Goal: Complete application form: Complete application form

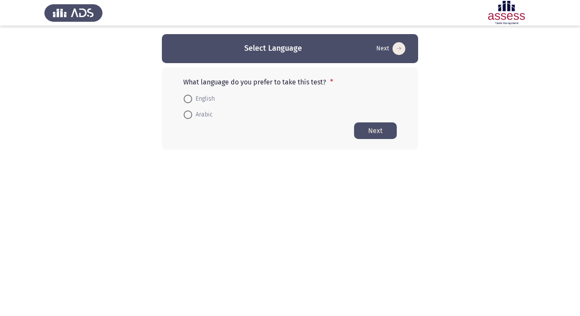
click at [189, 97] on span at bounding box center [188, 99] width 9 height 9
click at [189, 97] on input "English" at bounding box center [188, 99] width 9 height 9
radio input "true"
click at [375, 129] on button "Next" at bounding box center [375, 130] width 43 height 17
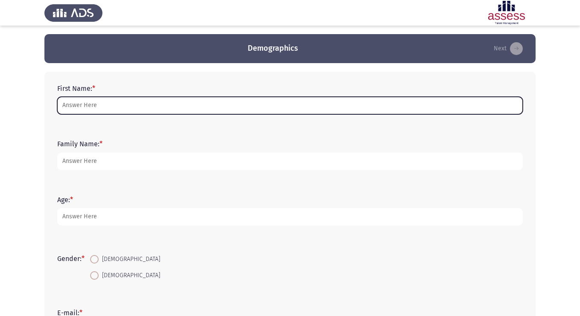
click at [184, 110] on input "First Name: *" at bounding box center [289, 105] width 465 height 17
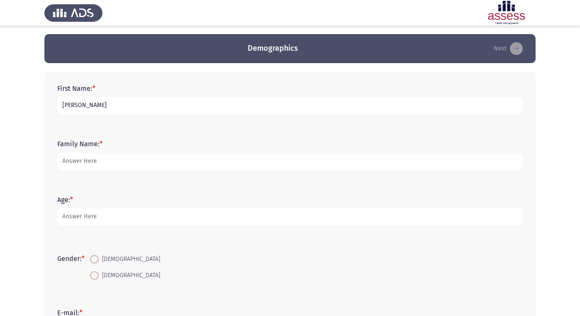
type input "[PERSON_NAME]"
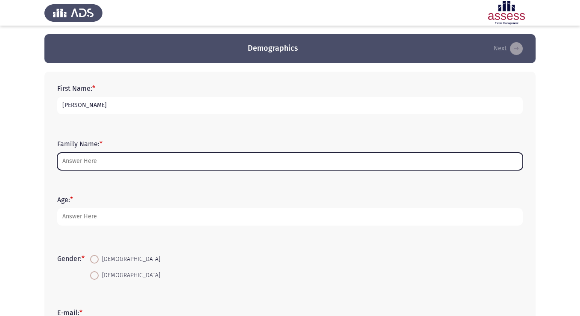
click at [172, 153] on input "Family Name: *" at bounding box center [289, 161] width 465 height 17
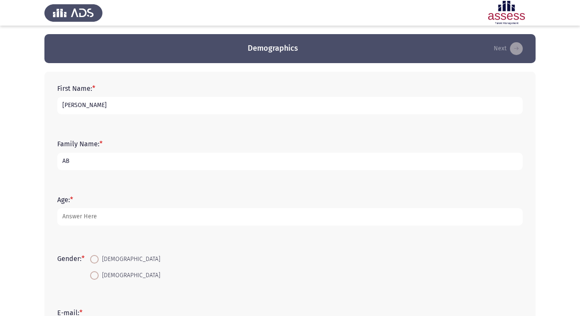
type input "A"
type input "Abousafy"
type input "40"
click at [94, 259] on span at bounding box center [94, 259] width 9 height 9
click at [94, 259] on input "[DEMOGRAPHIC_DATA]" at bounding box center [94, 259] width 9 height 9
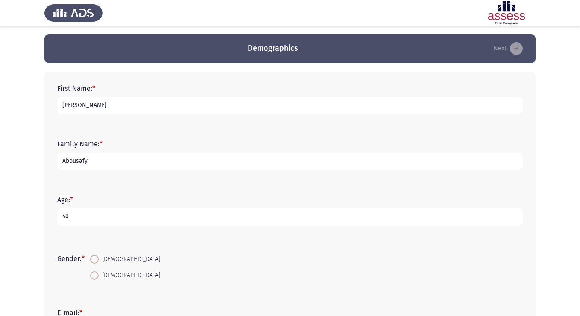
radio input "true"
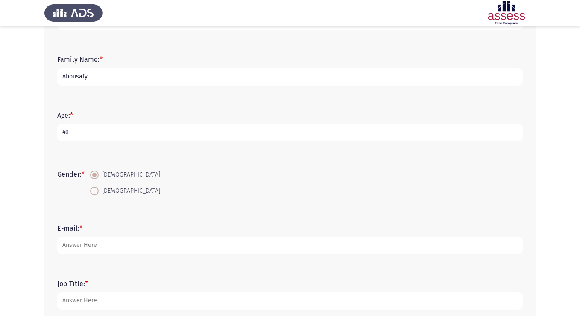
scroll to position [86, 0]
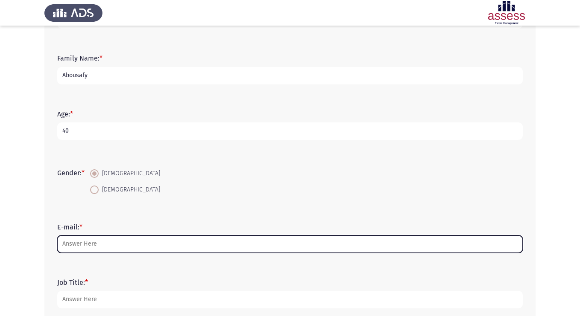
click at [111, 247] on input "E-mail: *" at bounding box center [289, 244] width 465 height 17
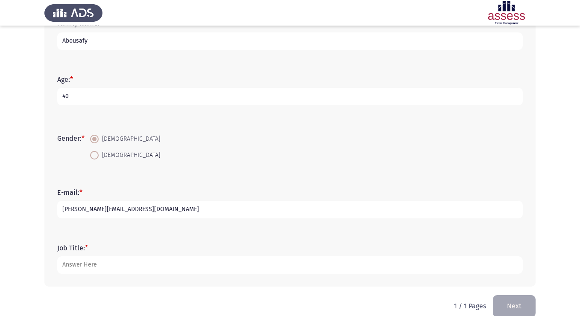
scroll to position [134, 0]
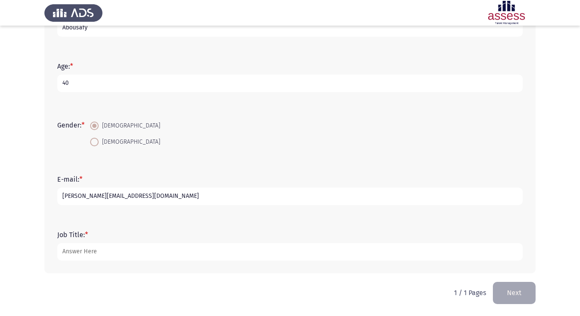
type input "[PERSON_NAME][EMAIL_ADDRESS][DOMAIN_NAME]"
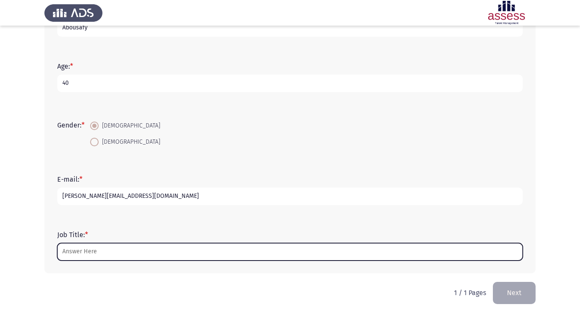
click at [120, 251] on input "Job Title: *" at bounding box center [289, 251] width 465 height 17
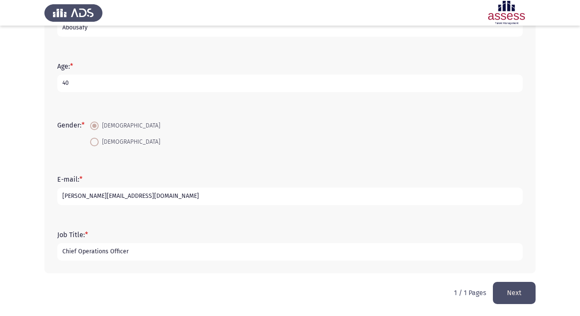
type input "Chief Operations Officer"
click at [499, 303] on button "Next" at bounding box center [514, 293] width 43 height 22
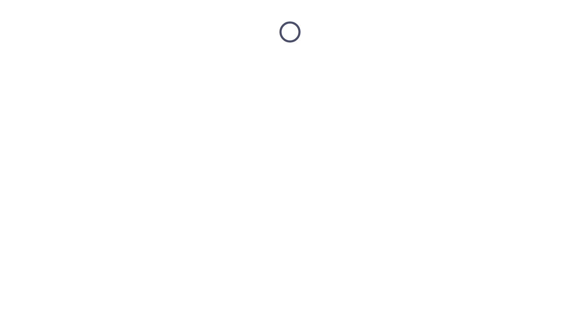
scroll to position [0, 0]
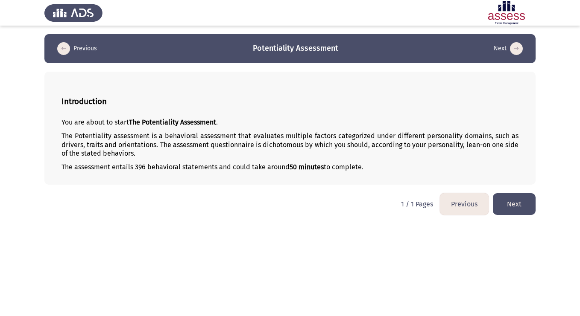
click at [517, 198] on button "Next" at bounding box center [514, 204] width 43 height 22
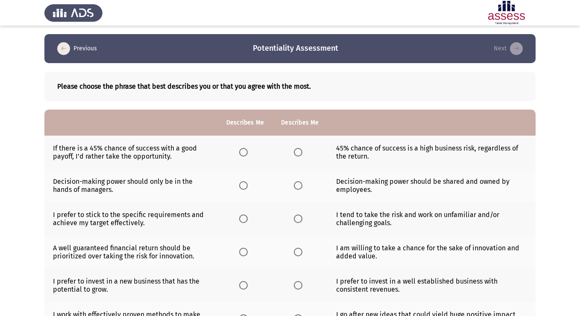
click at [298, 153] on span "Select an option" at bounding box center [298, 152] width 9 height 9
click at [298, 153] on input "Select an option" at bounding box center [298, 152] width 9 height 9
click at [246, 152] on span "Select an option" at bounding box center [243, 152] width 9 height 9
click at [246, 152] on input "Select an option" at bounding box center [243, 152] width 9 height 9
click at [301, 154] on span "Select an option" at bounding box center [298, 152] width 9 height 9
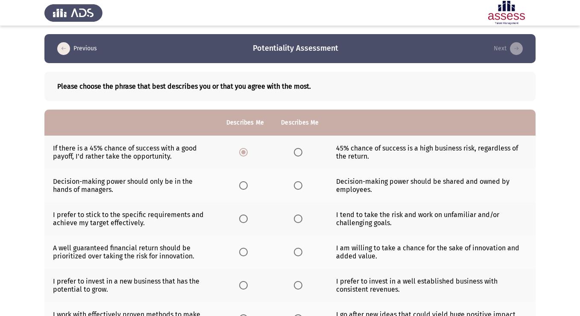
click at [301, 154] on input "Select an option" at bounding box center [298, 152] width 9 height 9
click at [245, 186] on span "Select an option" at bounding box center [243, 185] width 9 height 9
click at [245, 186] on input "Select an option" at bounding box center [243, 185] width 9 height 9
click at [299, 187] on span "Select an option" at bounding box center [298, 185] width 9 height 9
click at [299, 187] on input "Select an option" at bounding box center [298, 185] width 9 height 9
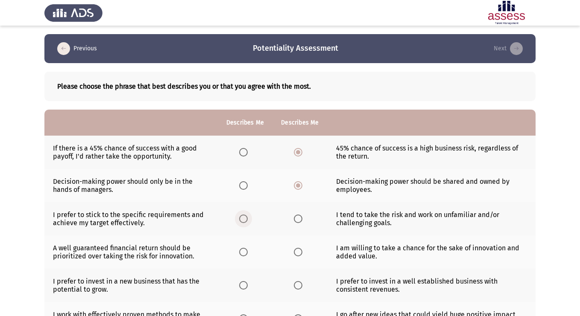
click at [244, 219] on span "Select an option" at bounding box center [243, 219] width 9 height 9
click at [244, 219] on input "Select an option" at bounding box center [243, 219] width 9 height 9
click at [244, 190] on th at bounding box center [245, 185] width 55 height 33
click at [244, 187] on span "Select an option" at bounding box center [243, 185] width 9 height 9
click at [244, 187] on input "Select an option" at bounding box center [243, 185] width 9 height 9
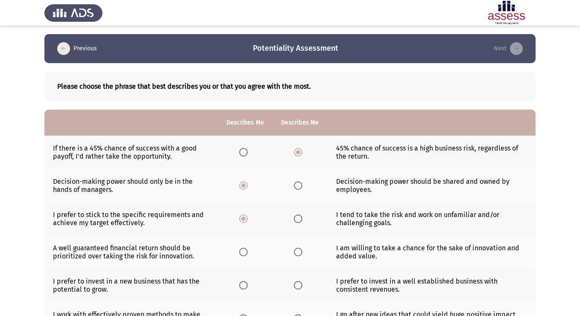
click at [245, 254] on span "Select an option" at bounding box center [243, 252] width 9 height 9
click at [245, 254] on input "Select an option" at bounding box center [243, 252] width 9 height 9
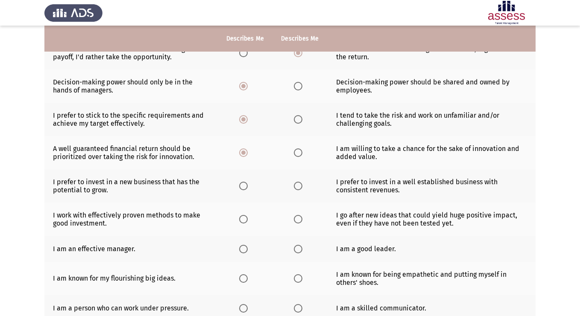
scroll to position [101, 0]
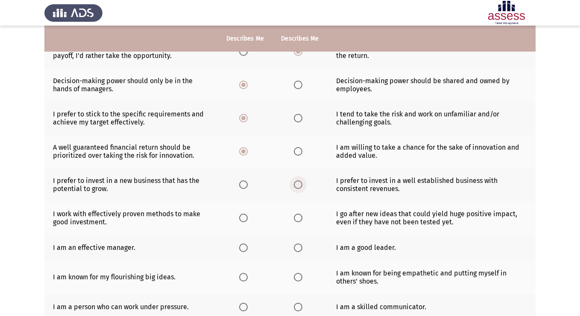
click at [298, 186] on span "Select an option" at bounding box center [298, 185] width 9 height 9
click at [298, 186] on input "Select an option" at bounding box center [298, 185] width 9 height 9
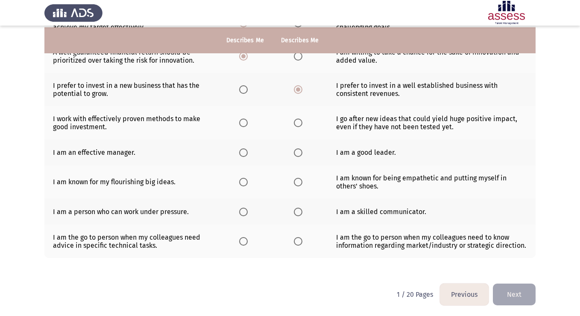
scroll to position [197, 0]
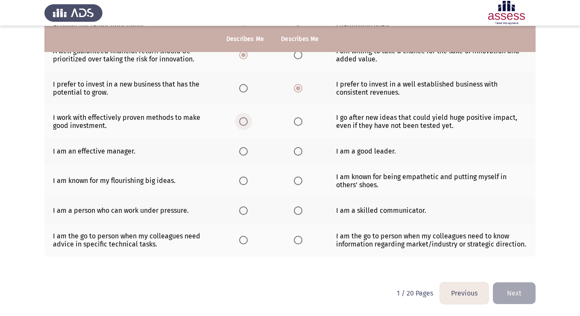
click at [240, 121] on span "Select an option" at bounding box center [243, 121] width 9 height 9
click at [240, 121] on input "Select an option" at bounding box center [243, 121] width 9 height 9
click at [298, 152] on span "Select an option" at bounding box center [298, 151] width 9 height 9
click at [298, 152] on input "Select an option" at bounding box center [298, 151] width 9 height 9
click at [239, 183] on span "Select an option" at bounding box center [243, 181] width 9 height 9
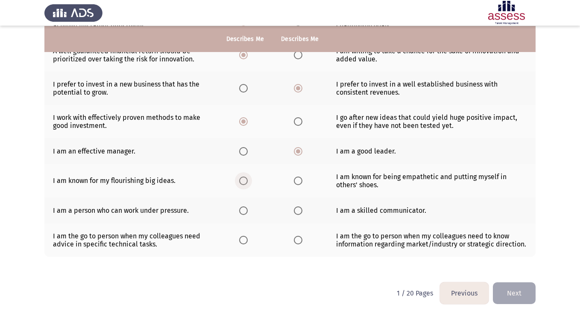
click at [239, 183] on input "Select an option" at bounding box center [243, 181] width 9 height 9
click at [300, 180] on span "Select an option" at bounding box center [298, 181] width 9 height 9
click at [300, 180] on input "Select an option" at bounding box center [298, 181] width 9 height 9
click at [245, 212] on span "Select an option" at bounding box center [243, 211] width 9 height 9
click at [245, 212] on input "Select an option" at bounding box center [243, 211] width 9 height 9
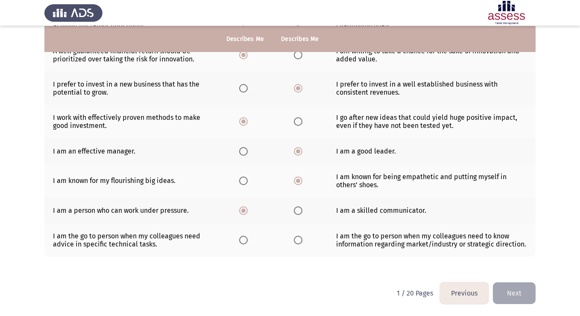
click at [301, 211] on span "Select an option" at bounding box center [298, 211] width 9 height 9
click at [301, 211] on input "Select an option" at bounding box center [298, 211] width 9 height 9
click at [290, 242] on th at bounding box center [299, 240] width 55 height 33
click at [242, 239] on span "Select an option" at bounding box center [243, 240] width 9 height 9
click at [242, 239] on input "Select an option" at bounding box center [243, 240] width 9 height 9
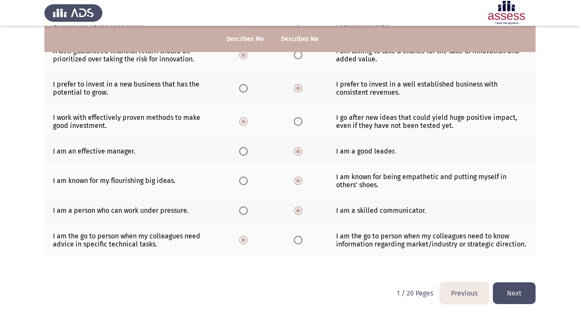
click at [525, 298] on button "Next" at bounding box center [514, 294] width 43 height 22
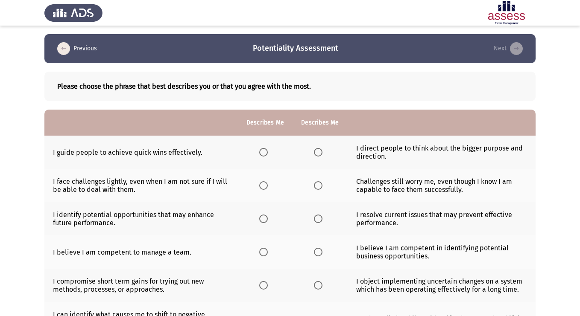
click at [265, 154] on span "Select an option" at bounding box center [263, 152] width 9 height 9
click at [265, 154] on input "Select an option" at bounding box center [263, 152] width 9 height 9
click at [324, 188] on label "Select an option" at bounding box center [320, 185] width 12 height 9
click at [322, 188] on input "Select an option" at bounding box center [318, 185] width 9 height 9
click at [262, 220] on span "Select an option" at bounding box center [263, 219] width 9 height 9
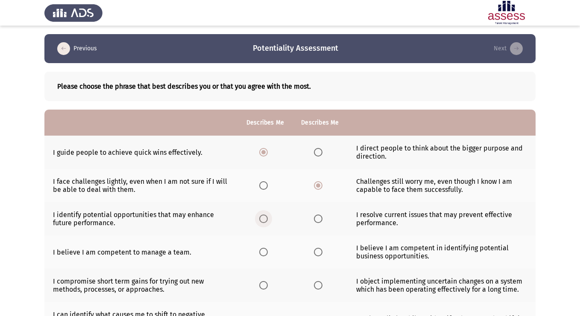
click at [262, 220] on input "Select an option" at bounding box center [263, 219] width 9 height 9
click at [320, 221] on span "Select an option" at bounding box center [318, 219] width 9 height 9
click at [320, 221] on input "Select an option" at bounding box center [318, 219] width 9 height 9
click at [264, 254] on span "Select an option" at bounding box center [263, 252] width 9 height 9
click at [264, 254] on input "Select an option" at bounding box center [263, 252] width 9 height 9
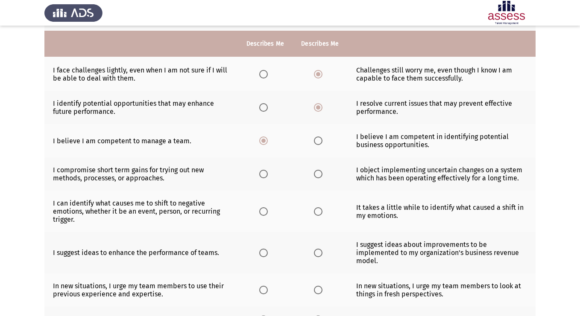
scroll to position [126, 0]
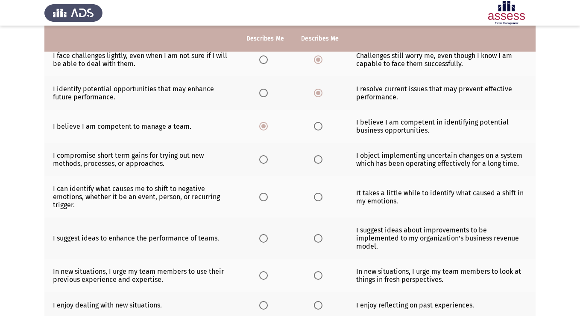
click at [318, 162] on span "Select an option" at bounding box center [318, 159] width 9 height 9
click at [318, 162] on input "Select an option" at bounding box center [318, 159] width 9 height 9
click at [262, 201] on span "Select an option" at bounding box center [263, 197] width 9 height 9
click at [262, 201] on input "Select an option" at bounding box center [263, 197] width 9 height 9
click at [265, 237] on span "Select an option" at bounding box center [263, 238] width 9 height 9
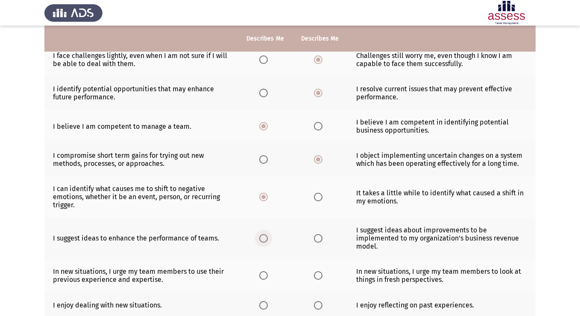
click at [265, 237] on input "Select an option" at bounding box center [263, 238] width 9 height 9
click at [318, 274] on span "Select an option" at bounding box center [318, 275] width 9 height 9
click at [318, 274] on input "Select an option" at bounding box center [318, 275] width 9 height 9
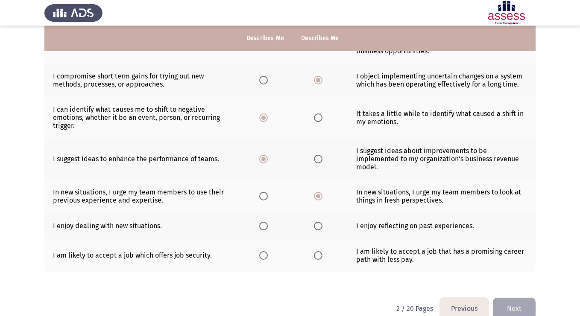
scroll to position [207, 0]
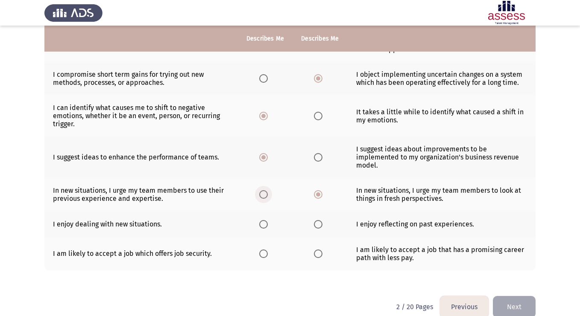
click at [271, 197] on label "Select an option" at bounding box center [265, 194] width 12 height 9
click at [268, 197] on input "Select an option" at bounding box center [263, 194] width 9 height 9
click at [259, 225] on th at bounding box center [265, 224] width 55 height 26
click at [314, 225] on span "Select an option" at bounding box center [318, 224] width 9 height 9
click at [314, 225] on input "Select an option" at bounding box center [318, 224] width 9 height 9
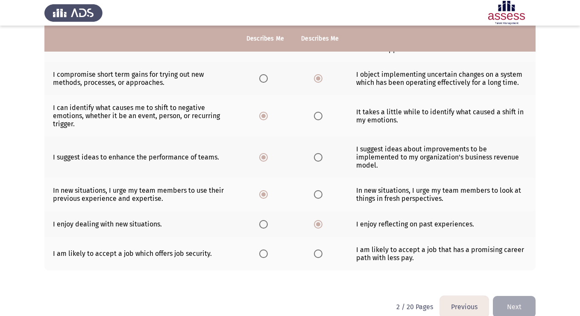
click at [322, 260] on th at bounding box center [319, 253] width 55 height 33
click at [319, 253] on span "Select an option" at bounding box center [318, 254] width 9 height 9
click at [319, 253] on input "Select an option" at bounding box center [318, 254] width 9 height 9
click at [262, 255] on span "Select an option" at bounding box center [263, 254] width 9 height 9
click at [262, 255] on input "Select an option" at bounding box center [263, 254] width 9 height 9
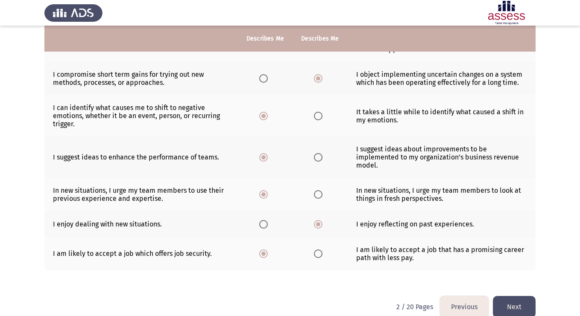
click at [319, 253] on span "Select an option" at bounding box center [318, 254] width 9 height 9
click at [319, 253] on input "Select an option" at bounding box center [318, 254] width 9 height 9
click at [263, 249] on mat-radio-button "Select an option" at bounding box center [265, 253] width 12 height 9
click at [265, 253] on span "Select an option" at bounding box center [263, 254] width 9 height 9
click at [265, 253] on input "Select an option" at bounding box center [263, 254] width 9 height 9
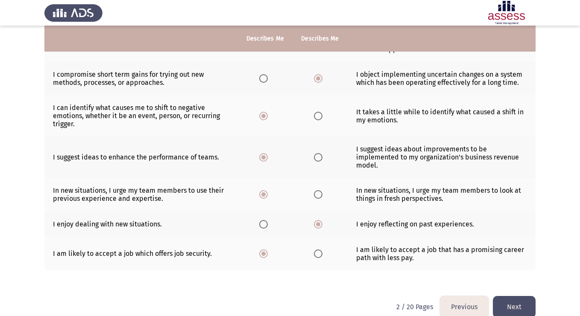
click at [510, 303] on button "Next" at bounding box center [514, 307] width 43 height 22
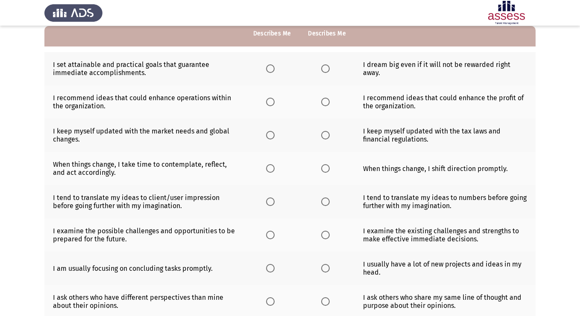
scroll to position [79, 0]
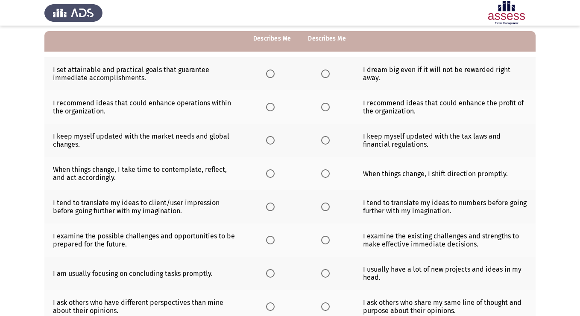
click at [270, 79] on th at bounding box center [272, 73] width 55 height 33
click at [270, 76] on span "Select an option" at bounding box center [270, 74] width 9 height 9
click at [270, 76] on input "Select an option" at bounding box center [270, 74] width 9 height 9
click at [270, 107] on span "Select an option" at bounding box center [270, 107] width 9 height 9
click at [270, 107] on input "Select an option" at bounding box center [270, 107] width 9 height 9
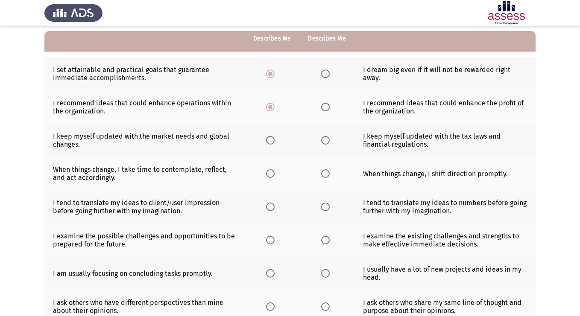
click at [266, 140] on span "Select an option" at bounding box center [270, 140] width 9 height 9
click at [266, 140] on input "Select an option" at bounding box center [270, 140] width 9 height 9
click at [326, 176] on span "Select an option" at bounding box center [325, 173] width 9 height 9
click at [326, 176] on input "Select an option" at bounding box center [325, 173] width 9 height 9
click at [272, 205] on span "Select an option" at bounding box center [270, 207] width 9 height 9
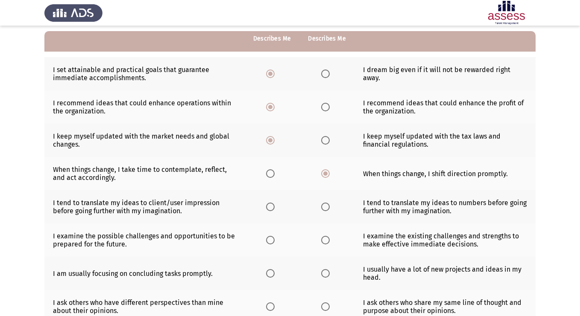
click at [272, 205] on input "Select an option" at bounding box center [270, 207] width 9 height 9
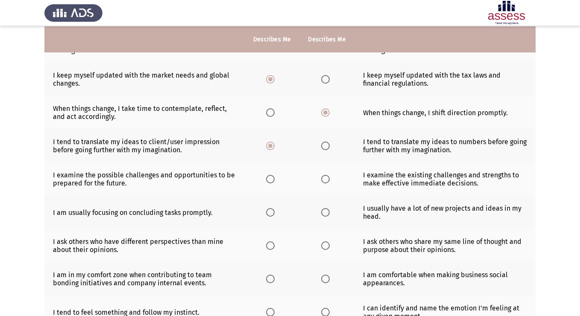
scroll to position [141, 0]
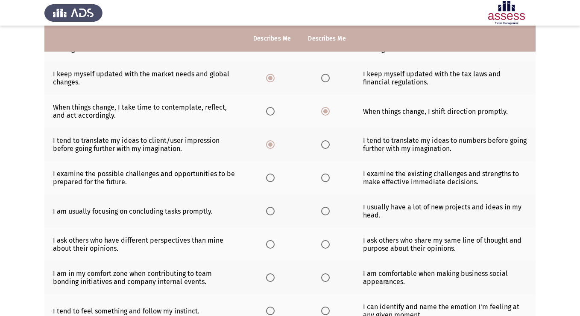
click at [324, 179] on span "Select an option" at bounding box center [325, 178] width 9 height 9
click at [324, 179] on input "Select an option" at bounding box center [325, 178] width 9 height 9
click at [271, 213] on span "Select an option" at bounding box center [270, 211] width 9 height 9
click at [271, 213] on input "Select an option" at bounding box center [270, 211] width 9 height 9
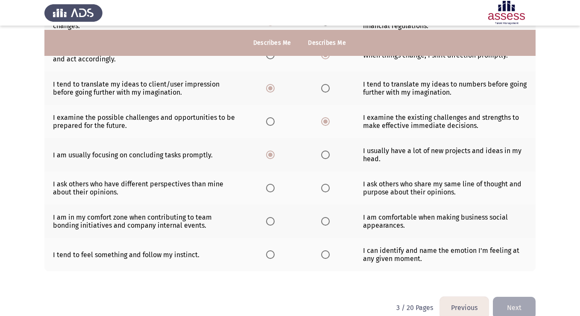
scroll to position [201, 0]
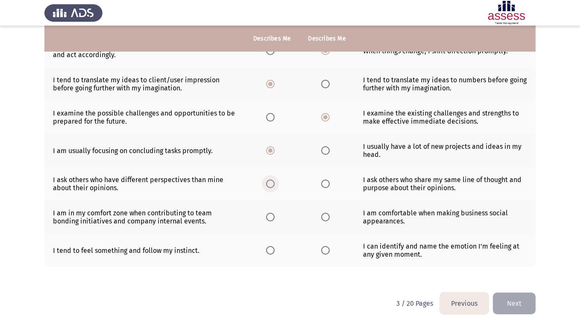
click at [269, 184] on span "Select an option" at bounding box center [270, 184] width 9 height 9
click at [269, 184] on input "Select an option" at bounding box center [270, 184] width 9 height 9
click at [322, 185] on span "Select an option" at bounding box center [325, 184] width 9 height 9
click at [322, 185] on input "Select an option" at bounding box center [325, 184] width 9 height 9
click at [268, 216] on span "Select an option" at bounding box center [270, 217] width 9 height 9
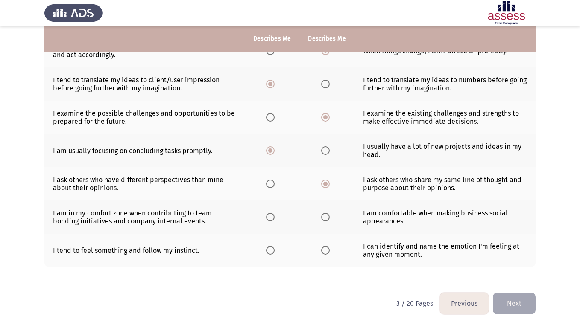
click at [268, 216] on input "Select an option" at bounding box center [270, 217] width 9 height 9
click at [271, 252] on span "Select an option" at bounding box center [270, 250] width 9 height 9
click at [271, 252] on input "Select an option" at bounding box center [270, 250] width 9 height 9
click at [510, 295] on button "Next" at bounding box center [514, 304] width 43 height 22
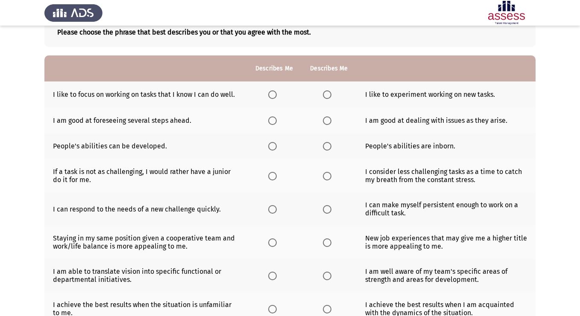
scroll to position [48, 0]
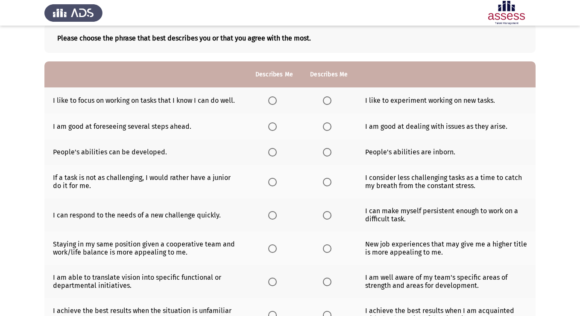
click at [272, 104] on span "Select an option" at bounding box center [272, 100] width 9 height 9
click at [272, 104] on input "Select an option" at bounding box center [272, 100] width 9 height 9
click at [268, 128] on span "Select an option" at bounding box center [272, 126] width 9 height 9
click at [268, 128] on input "Select an option" at bounding box center [272, 126] width 9 height 9
click at [271, 152] on span "Select an option" at bounding box center [272, 152] width 9 height 9
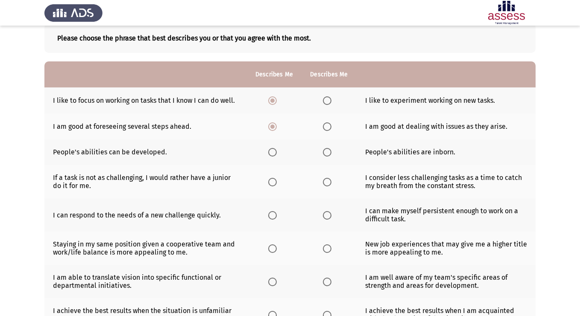
click at [271, 152] on input "Select an option" at bounding box center [272, 152] width 9 height 9
click at [326, 179] on span "Select an option" at bounding box center [327, 182] width 9 height 9
click at [326, 179] on input "Select an option" at bounding box center [327, 182] width 9 height 9
click at [327, 216] on span "Select an option" at bounding box center [327, 215] width 9 height 9
click at [327, 216] on input "Select an option" at bounding box center [327, 215] width 9 height 9
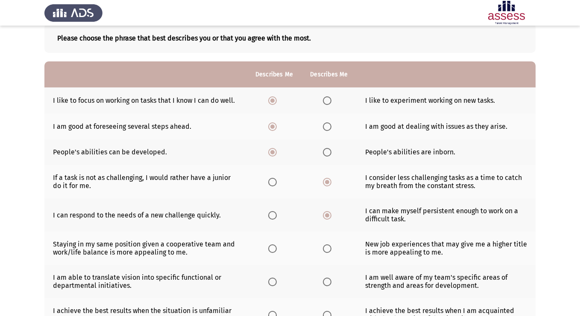
click at [270, 249] on span "Select an option" at bounding box center [272, 249] width 9 height 9
click at [270, 249] on input "Select an option" at bounding box center [272, 249] width 9 height 9
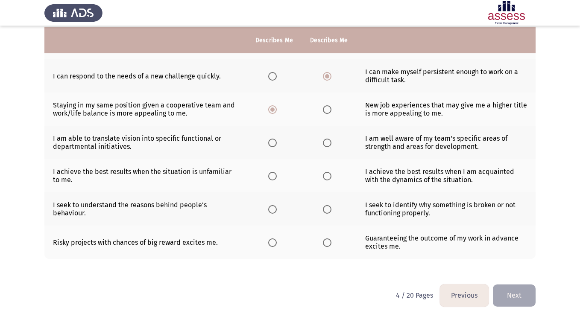
scroll to position [190, 0]
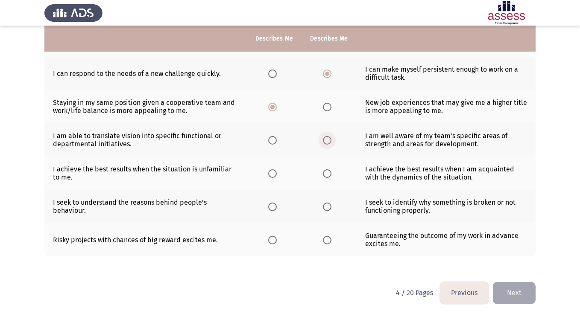
click at [329, 142] on span "Select an option" at bounding box center [327, 140] width 9 height 9
click at [329, 142] on input "Select an option" at bounding box center [327, 140] width 9 height 9
click at [324, 177] on span "Select an option" at bounding box center [327, 173] width 9 height 9
click at [324, 177] on input "Select an option" at bounding box center [327, 173] width 9 height 9
click at [274, 209] on span "Select an option" at bounding box center [272, 207] width 9 height 9
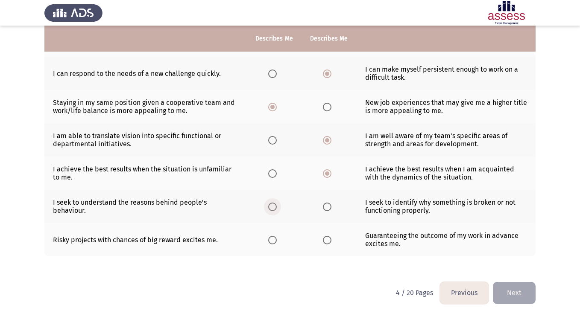
click at [274, 209] on input "Select an option" at bounding box center [272, 207] width 9 height 9
click at [326, 241] on span "Select an option" at bounding box center [327, 240] width 9 height 9
click at [326, 241] on input "Select an option" at bounding box center [327, 240] width 9 height 9
click at [515, 290] on button "Next" at bounding box center [514, 293] width 43 height 22
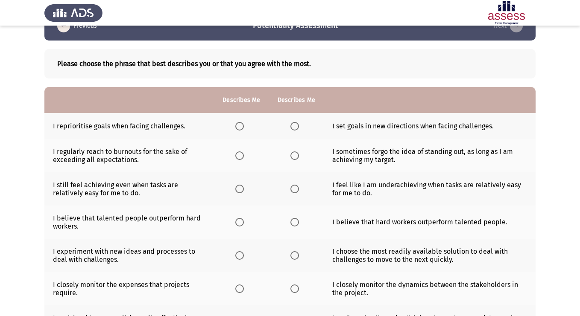
scroll to position [13, 0]
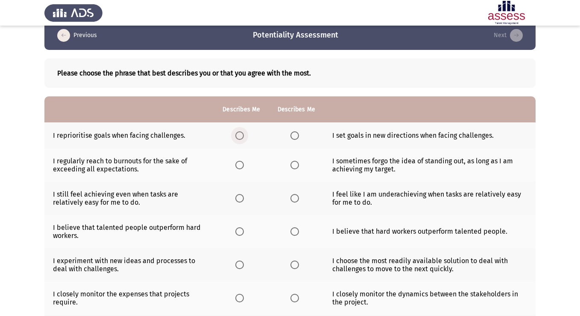
click at [239, 136] on span "Select an option" at bounding box center [239, 135] width 9 height 9
click at [239, 136] on input "Select an option" at bounding box center [239, 135] width 9 height 9
click at [239, 168] on span "Select an option" at bounding box center [239, 165] width 9 height 9
click at [239, 168] on input "Select an option" at bounding box center [239, 165] width 9 height 9
click at [295, 168] on span "Select an option" at bounding box center [294, 165] width 9 height 9
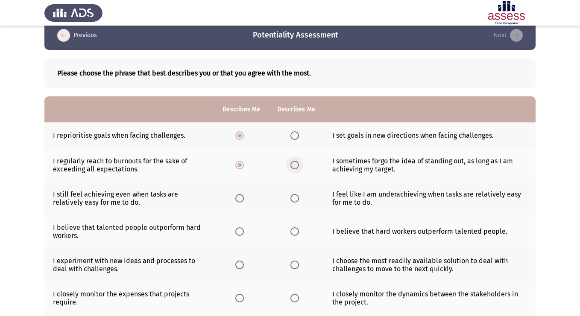
click at [295, 168] on input "Select an option" at bounding box center [294, 165] width 9 height 9
click at [241, 197] on span "Select an option" at bounding box center [239, 198] width 9 height 9
click at [241, 197] on input "Select an option" at bounding box center [239, 198] width 9 height 9
click at [290, 232] on span "Select an option" at bounding box center [294, 231] width 9 height 9
click at [290, 232] on input "Select an option" at bounding box center [294, 231] width 9 height 9
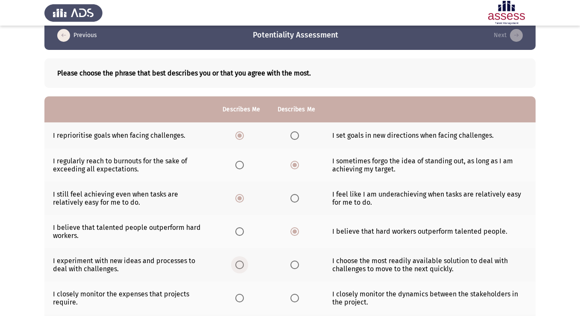
click at [236, 263] on span "Select an option" at bounding box center [239, 265] width 9 height 9
click at [236, 263] on input "Select an option" at bounding box center [239, 265] width 9 height 9
click at [295, 263] on span "Select an option" at bounding box center [294, 265] width 9 height 9
click at [295, 263] on input "Select an option" at bounding box center [294, 265] width 9 height 9
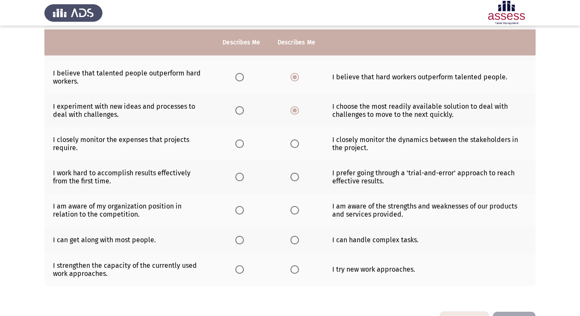
scroll to position [171, 0]
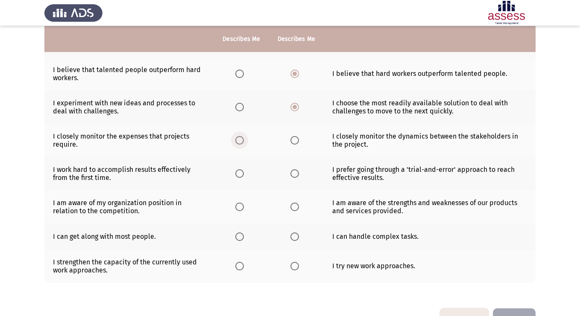
click at [241, 140] on span "Select an option" at bounding box center [239, 140] width 9 height 9
click at [241, 140] on input "Select an option" at bounding box center [239, 140] width 9 height 9
click at [292, 176] on span "Select an option" at bounding box center [294, 173] width 9 height 9
click at [292, 176] on input "Select an option" at bounding box center [294, 173] width 9 height 9
click at [241, 207] on span "Select an option" at bounding box center [239, 207] width 9 height 9
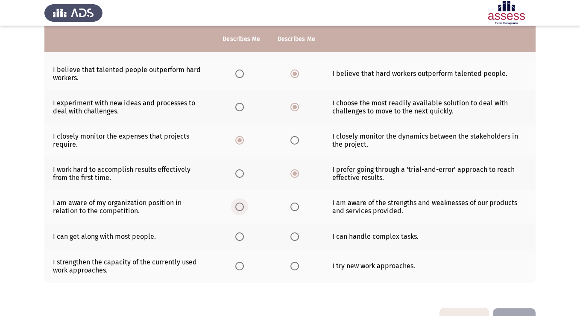
click at [241, 207] on input "Select an option" at bounding box center [239, 207] width 9 height 9
click at [242, 236] on span "Select an option" at bounding box center [239, 237] width 9 height 9
click at [242, 236] on input "Select an option" at bounding box center [239, 237] width 9 height 9
click at [238, 268] on span "Select an option" at bounding box center [239, 266] width 9 height 9
click at [238, 268] on input "Select an option" at bounding box center [239, 266] width 9 height 9
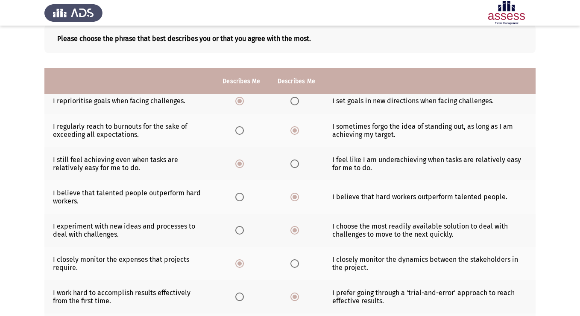
scroll to position [197, 0]
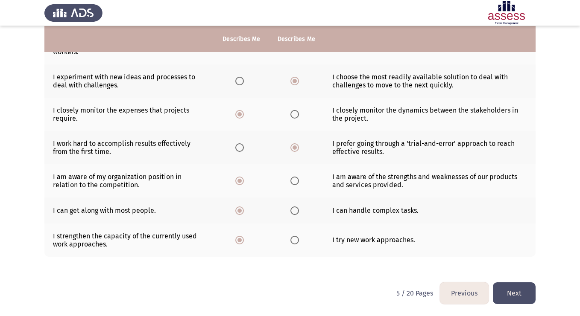
click at [516, 289] on button "Next" at bounding box center [514, 294] width 43 height 22
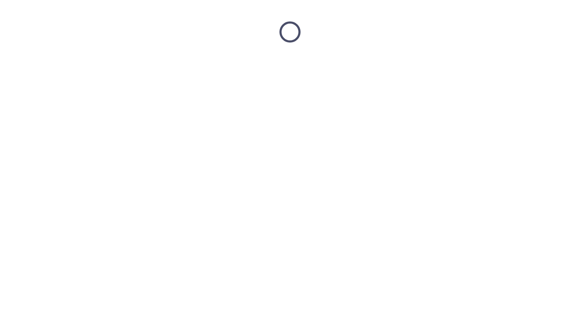
scroll to position [0, 0]
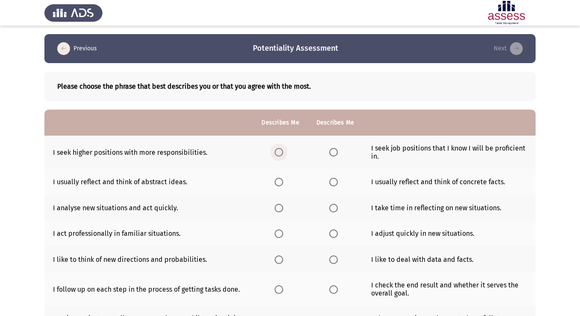
click at [278, 152] on span "Select an option" at bounding box center [278, 152] width 9 height 9
click at [278, 152] on input "Select an option" at bounding box center [278, 152] width 9 height 9
click at [282, 183] on span "Select an option" at bounding box center [278, 182] width 9 height 9
click at [282, 183] on input "Select an option" at bounding box center [278, 182] width 9 height 9
click at [331, 181] on span "Select an option" at bounding box center [333, 182] width 9 height 9
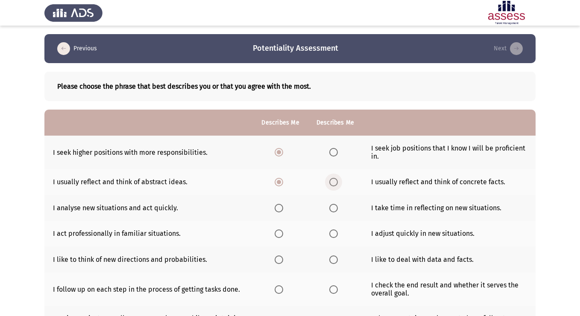
click at [331, 181] on input "Select an option" at bounding box center [333, 182] width 9 height 9
click at [280, 204] on mat-radio-button "Select an option" at bounding box center [280, 208] width 12 height 9
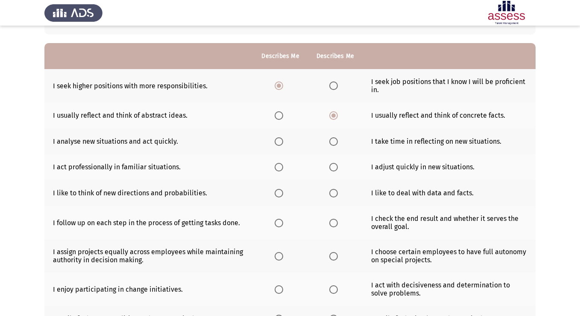
scroll to position [77, 0]
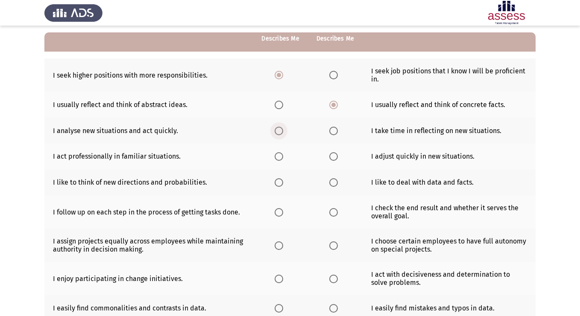
click at [283, 128] on span "Select an option" at bounding box center [278, 131] width 9 height 9
click at [283, 128] on input "Select an option" at bounding box center [278, 131] width 9 height 9
click at [281, 156] on span "Select an option" at bounding box center [278, 156] width 9 height 9
click at [281, 156] on input "Select an option" at bounding box center [278, 156] width 9 height 9
click at [281, 183] on span "Select an option" at bounding box center [278, 182] width 9 height 9
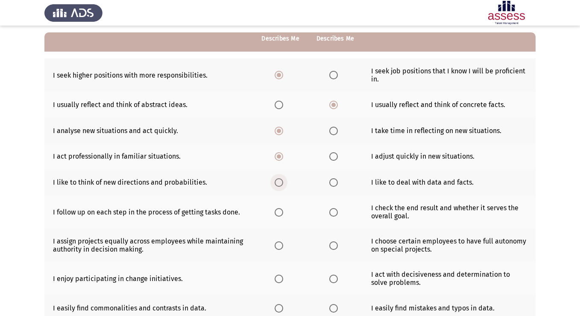
click at [281, 183] on input "Select an option" at bounding box center [278, 182] width 9 height 9
click at [332, 182] on span "Select an option" at bounding box center [333, 182] width 9 height 9
click at [332, 182] on input "Select an option" at bounding box center [333, 182] width 9 height 9
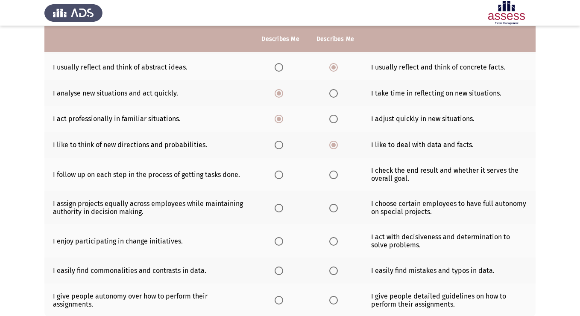
scroll to position [113, 0]
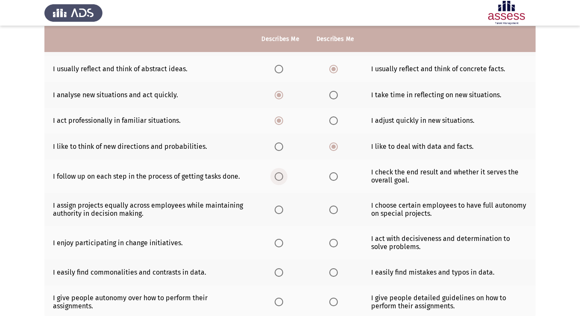
click at [281, 174] on span "Select an option" at bounding box center [278, 176] width 9 height 9
click at [281, 174] on input "Select an option" at bounding box center [278, 176] width 9 height 9
click at [338, 179] on label "Select an option" at bounding box center [335, 176] width 12 height 9
click at [338, 179] on input "Select an option" at bounding box center [333, 176] width 9 height 9
click at [277, 210] on span "Select an option" at bounding box center [278, 210] width 9 height 9
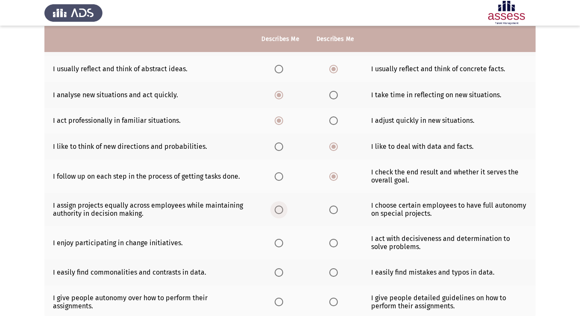
click at [277, 210] on input "Select an option" at bounding box center [278, 210] width 9 height 9
click at [336, 210] on span "Select an option" at bounding box center [333, 210] width 9 height 9
click at [336, 210] on input "Select an option" at bounding box center [333, 210] width 9 height 9
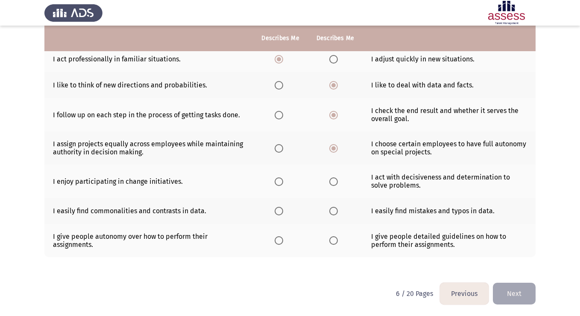
scroll to position [175, 0]
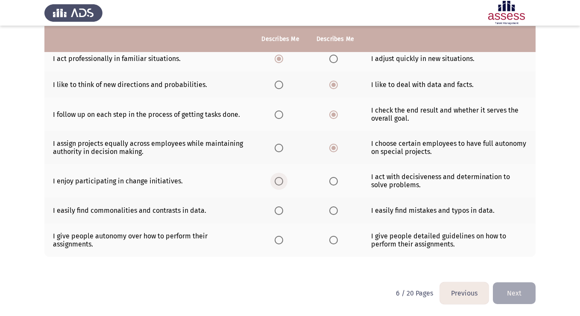
click at [275, 181] on span "Select an option" at bounding box center [278, 181] width 9 height 9
click at [275, 181] on input "Select an option" at bounding box center [278, 181] width 9 height 9
click at [344, 183] on th at bounding box center [335, 180] width 55 height 33
click at [339, 183] on label "Select an option" at bounding box center [335, 181] width 12 height 9
click at [338, 183] on input "Select an option" at bounding box center [333, 181] width 9 height 9
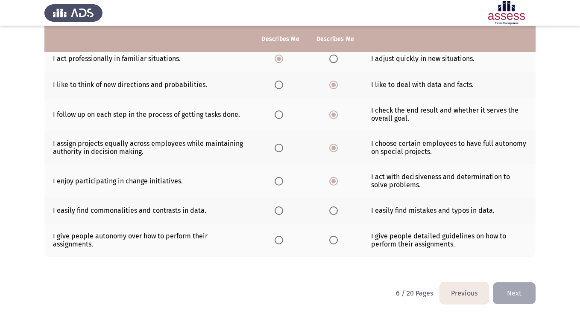
click at [290, 210] on th at bounding box center [280, 211] width 55 height 26
click at [284, 211] on label "Select an option" at bounding box center [280, 211] width 12 height 9
click at [283, 211] on input "Select an option" at bounding box center [278, 211] width 9 height 9
click at [328, 213] on th at bounding box center [335, 211] width 55 height 26
click at [334, 212] on span "Select an option" at bounding box center [333, 211] width 9 height 9
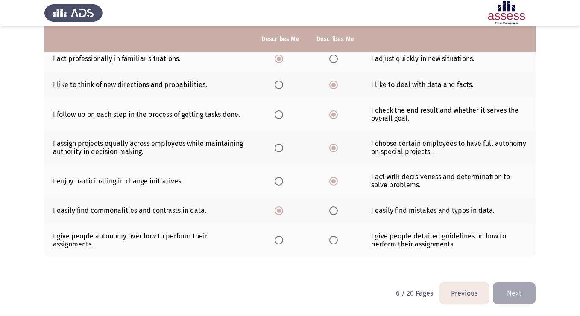
click at [334, 212] on input "Select an option" at bounding box center [333, 211] width 9 height 9
click at [272, 241] on th at bounding box center [280, 240] width 55 height 33
click at [278, 238] on span "Select an option" at bounding box center [278, 240] width 9 height 9
click at [278, 238] on input "Select an option" at bounding box center [278, 240] width 9 height 9
click at [531, 295] on button "Next" at bounding box center [514, 294] width 43 height 22
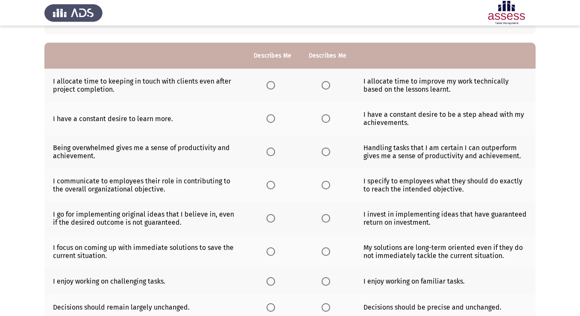
scroll to position [62, 0]
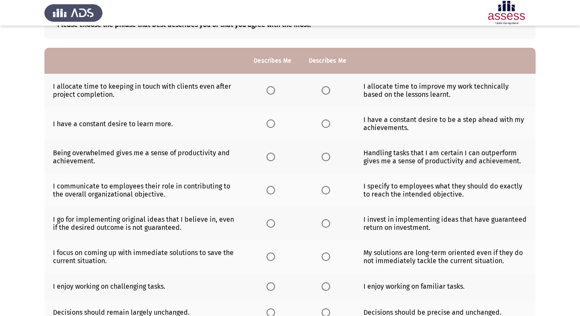
click at [325, 90] on span "Select an option" at bounding box center [325, 90] width 9 height 9
click at [325, 90] on input "Select an option" at bounding box center [325, 90] width 9 height 9
click at [269, 91] on span "Select an option" at bounding box center [270, 90] width 9 height 9
click at [269, 91] on input "Select an option" at bounding box center [270, 90] width 9 height 9
click at [273, 113] on th at bounding box center [272, 123] width 55 height 33
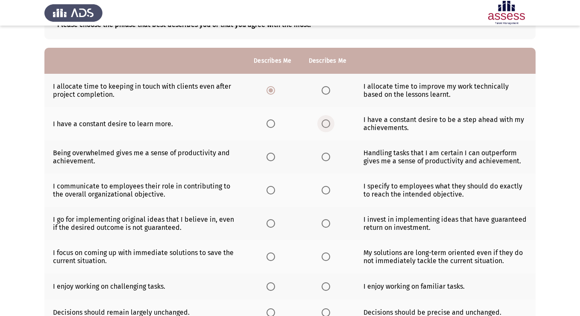
click at [328, 124] on span "Select an option" at bounding box center [325, 124] width 9 height 9
click at [328, 124] on input "Select an option" at bounding box center [325, 124] width 9 height 9
click at [270, 155] on span "Select an option" at bounding box center [270, 157] width 9 height 9
click at [270, 155] on input "Select an option" at bounding box center [270, 157] width 9 height 9
click at [327, 158] on span "Select an option" at bounding box center [325, 157] width 9 height 9
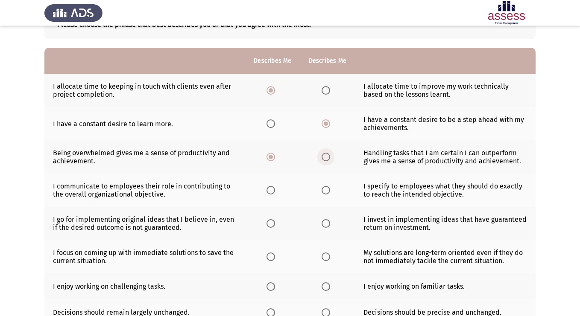
click at [327, 158] on input "Select an option" at bounding box center [325, 157] width 9 height 9
click at [271, 189] on span "Select an option" at bounding box center [270, 190] width 9 height 9
click at [271, 189] on input "Select an option" at bounding box center [270, 190] width 9 height 9
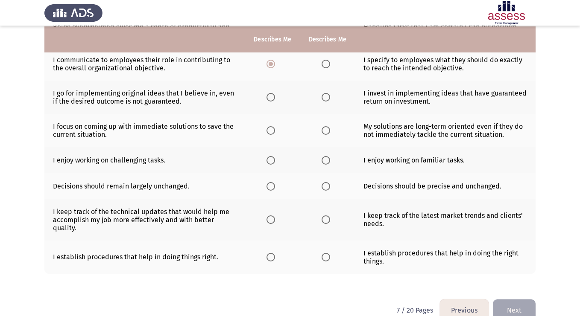
scroll to position [197, 0]
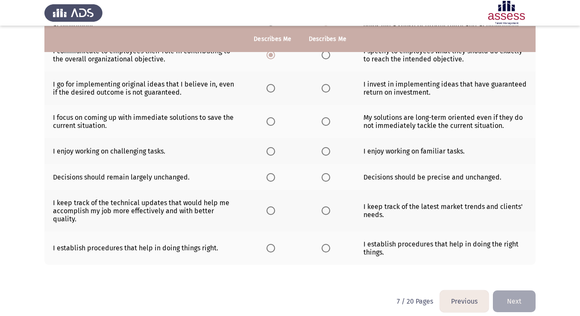
click at [324, 90] on span "Select an option" at bounding box center [325, 88] width 9 height 9
click at [324, 90] on input "Select an option" at bounding box center [325, 88] width 9 height 9
click at [332, 117] on label "Select an option" at bounding box center [327, 121] width 12 height 9
click at [330, 117] on input "Select an option" at bounding box center [325, 121] width 9 height 9
click at [277, 117] on mat-radio-button "Select an option" at bounding box center [272, 121] width 12 height 9
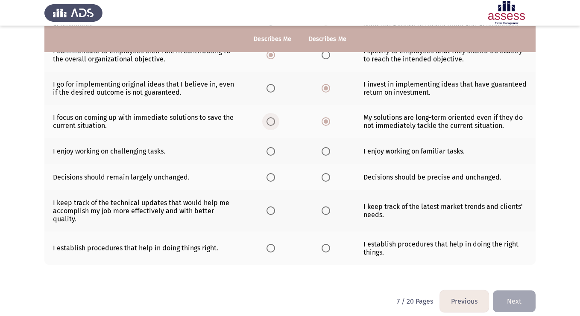
click at [274, 120] on span "Select an option" at bounding box center [270, 121] width 9 height 9
click at [274, 120] on input "Select an option" at bounding box center [270, 121] width 9 height 9
click at [275, 151] on span "Select an option" at bounding box center [270, 151] width 9 height 9
click at [275, 151] on input "Select an option" at bounding box center [270, 151] width 9 height 9
click at [321, 153] on span "Select an option" at bounding box center [325, 151] width 9 height 9
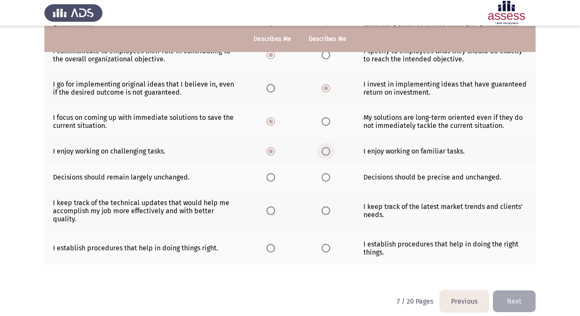
click at [321, 153] on input "Select an option" at bounding box center [325, 151] width 9 height 9
click at [272, 177] on span "Select an option" at bounding box center [270, 177] width 9 height 9
click at [272, 177] on input "Select an option" at bounding box center [270, 177] width 9 height 9
click at [328, 177] on span "Select an option" at bounding box center [325, 177] width 9 height 9
click at [328, 177] on input "Select an option" at bounding box center [325, 177] width 9 height 9
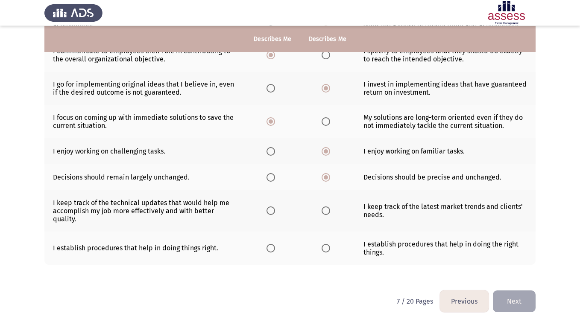
click at [321, 212] on th at bounding box center [327, 210] width 55 height 41
click at [325, 208] on span "Select an option" at bounding box center [325, 211] width 9 height 9
click at [325, 208] on input "Select an option" at bounding box center [325, 211] width 9 height 9
click at [270, 244] on span "Select an option" at bounding box center [270, 248] width 9 height 9
click at [270, 244] on input "Select an option" at bounding box center [270, 248] width 9 height 9
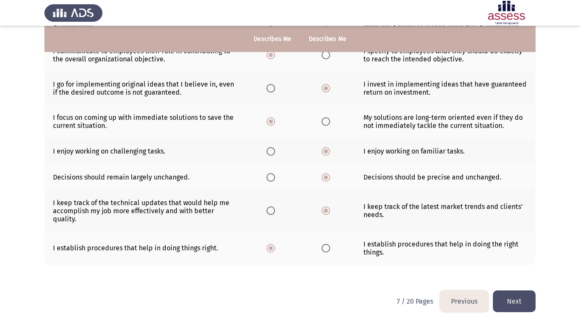
click at [503, 291] on button "Next" at bounding box center [514, 302] width 43 height 22
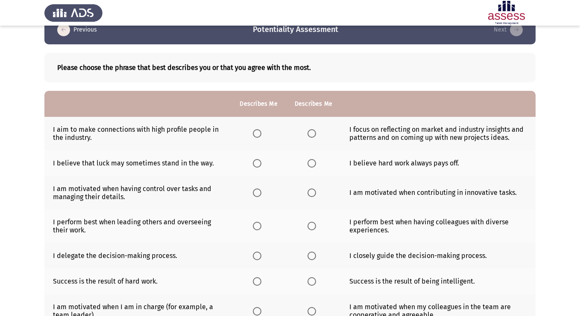
scroll to position [0, 0]
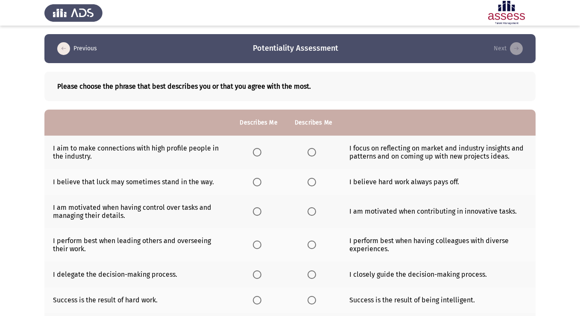
click at [267, 157] on th at bounding box center [258, 152] width 55 height 33
click at [261, 155] on label "Select an option" at bounding box center [259, 152] width 12 height 9
click at [261, 155] on input "Select an option" at bounding box center [257, 152] width 9 height 9
click at [311, 183] on span "Select an option" at bounding box center [311, 182] width 9 height 9
click at [311, 183] on input "Select an option" at bounding box center [311, 182] width 9 height 9
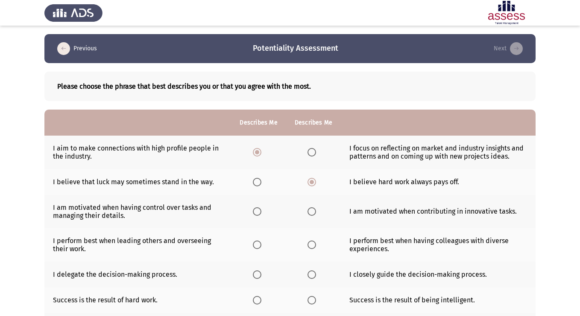
click at [254, 186] on span "Select an option" at bounding box center [257, 182] width 9 height 9
click at [254, 186] on input "Select an option" at bounding box center [257, 182] width 9 height 9
click at [314, 183] on span "Select an option" at bounding box center [311, 182] width 9 height 9
click at [314, 183] on input "Select an option" at bounding box center [311, 182] width 9 height 9
click at [254, 183] on span "Select an option" at bounding box center [257, 182] width 9 height 9
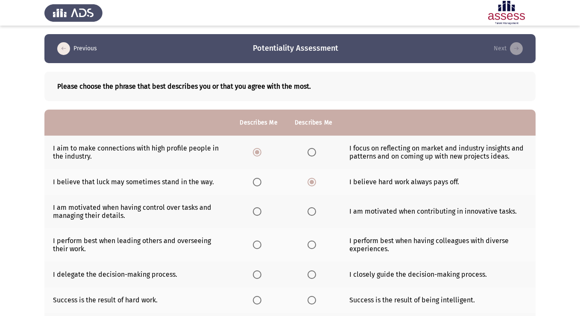
click at [254, 183] on input "Select an option" at bounding box center [257, 182] width 9 height 9
click at [259, 211] on span "Select an option" at bounding box center [257, 211] width 9 height 9
click at [259, 211] on input "Select an option" at bounding box center [257, 211] width 9 height 9
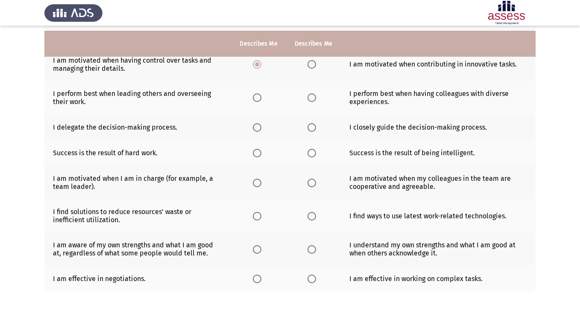
scroll to position [153, 0]
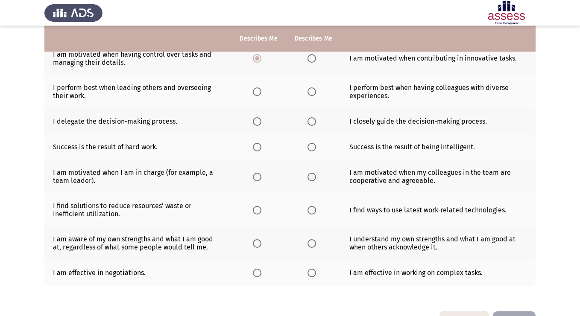
click at [258, 96] on span "Select an option" at bounding box center [257, 91] width 9 height 9
click at [258, 96] on input "Select an option" at bounding box center [257, 91] width 9 height 9
click at [253, 121] on span "Select an option" at bounding box center [257, 121] width 9 height 9
click at [253, 121] on input "Select an option" at bounding box center [257, 121] width 9 height 9
click at [254, 149] on span "Select an option" at bounding box center [257, 147] width 9 height 9
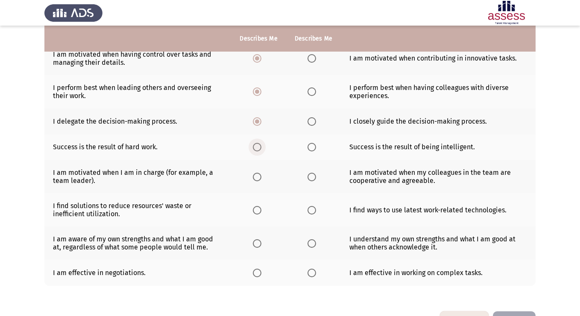
click at [254, 149] on input "Select an option" at bounding box center [257, 147] width 9 height 9
click at [254, 171] on th at bounding box center [258, 176] width 55 height 33
click at [253, 177] on span "Select an option" at bounding box center [257, 177] width 9 height 9
click at [253, 177] on input "Select an option" at bounding box center [257, 177] width 9 height 9
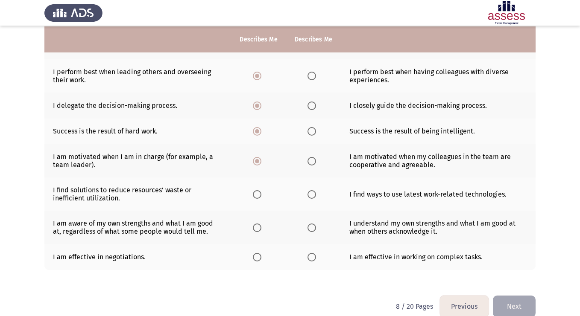
scroll to position [182, 0]
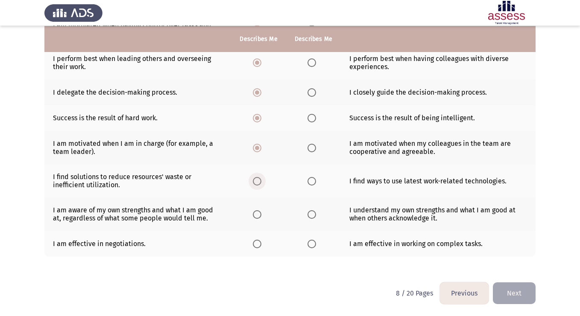
click at [258, 179] on span "Select an option" at bounding box center [257, 181] width 9 height 9
click at [258, 179] on input "Select an option" at bounding box center [257, 181] width 9 height 9
click at [309, 149] on span "Select an option" at bounding box center [311, 148] width 9 height 9
click at [309, 149] on input "Select an option" at bounding box center [311, 148] width 9 height 9
click at [326, 181] on th at bounding box center [313, 180] width 55 height 33
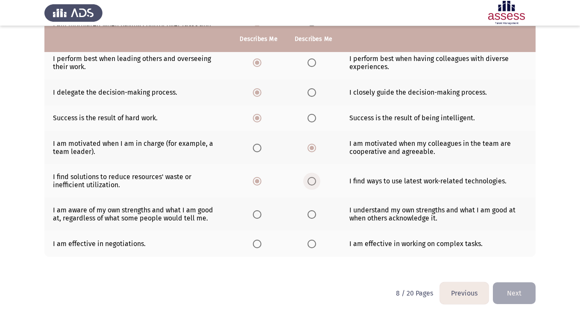
click at [318, 180] on label "Select an option" at bounding box center [313, 181] width 12 height 9
click at [316, 180] on input "Select an option" at bounding box center [311, 181] width 9 height 9
click at [312, 214] on span "Select an option" at bounding box center [311, 214] width 9 height 9
click at [312, 214] on input "Select an option" at bounding box center [311, 214] width 9 height 9
click at [258, 243] on span "Select an option" at bounding box center [257, 244] width 9 height 9
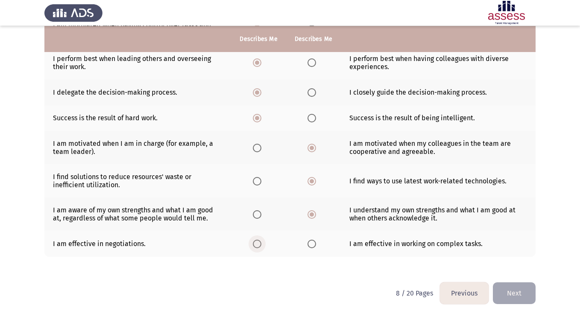
click at [258, 243] on input "Select an option" at bounding box center [257, 244] width 9 height 9
click at [315, 246] on label "Select an option" at bounding box center [313, 244] width 12 height 9
click at [315, 246] on input "Select an option" at bounding box center [311, 244] width 9 height 9
click at [249, 239] on th at bounding box center [258, 244] width 55 height 26
click at [256, 245] on span "Select an option" at bounding box center [257, 244] width 9 height 9
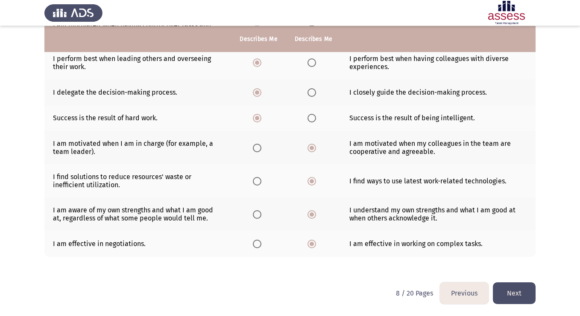
click at [256, 245] on input "Select an option" at bounding box center [257, 244] width 9 height 9
click at [513, 297] on button "Next" at bounding box center [514, 294] width 43 height 22
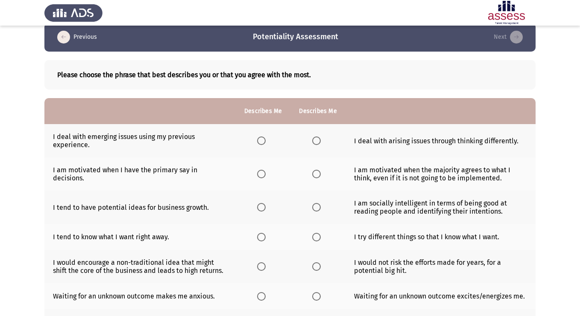
scroll to position [0, 0]
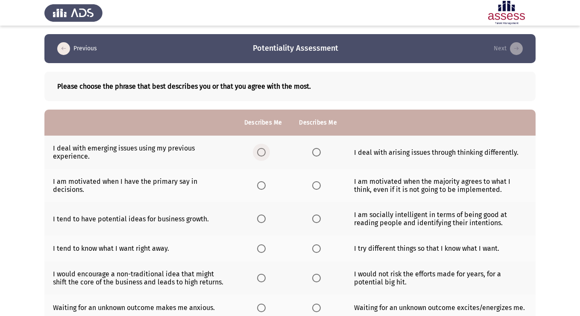
click at [265, 151] on span "Select an option" at bounding box center [261, 152] width 9 height 9
click at [265, 151] on input "Select an option" at bounding box center [261, 152] width 9 height 9
click at [316, 154] on span "Select an option" at bounding box center [316, 152] width 9 height 9
click at [316, 154] on input "Select an option" at bounding box center [316, 152] width 9 height 9
click at [265, 154] on span "Select an option" at bounding box center [261, 152] width 9 height 9
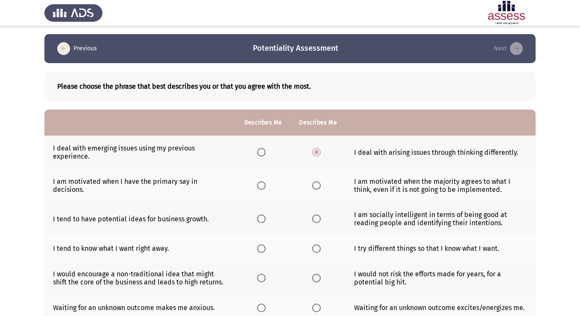
click at [265, 154] on input "Select an option" at bounding box center [261, 152] width 9 height 9
click at [263, 186] on span "Select an option" at bounding box center [261, 185] width 9 height 9
click at [263, 186] on input "Select an option" at bounding box center [261, 185] width 9 height 9
click at [320, 186] on span "Select an option" at bounding box center [316, 185] width 9 height 9
click at [320, 186] on input "Select an option" at bounding box center [316, 185] width 9 height 9
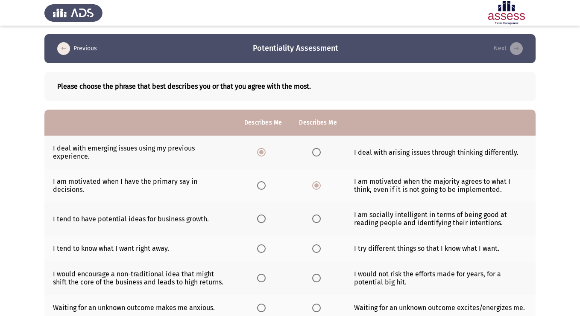
click at [259, 219] on span "Select an option" at bounding box center [261, 219] width 9 height 9
click at [259, 219] on input "Select an option" at bounding box center [261, 219] width 9 height 9
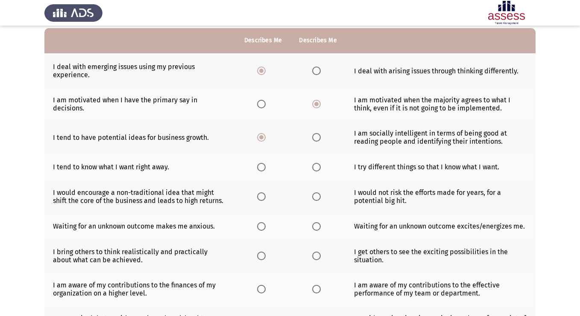
scroll to position [83, 0]
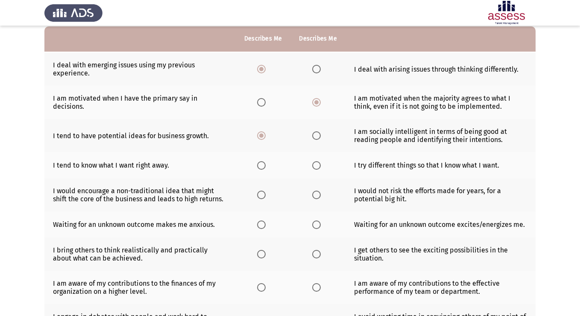
click at [318, 138] on span "Select an option" at bounding box center [316, 135] width 9 height 9
click at [318, 138] on input "Select an option" at bounding box center [316, 135] width 9 height 9
click at [268, 164] on label "Select an option" at bounding box center [263, 165] width 12 height 9
click at [265, 164] on input "Select an option" at bounding box center [261, 165] width 9 height 9
click at [318, 169] on span "Select an option" at bounding box center [316, 165] width 9 height 9
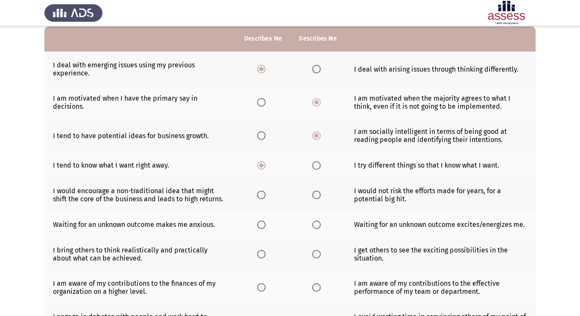
click at [318, 169] on input "Select an option" at bounding box center [316, 165] width 9 height 9
click at [262, 201] on th at bounding box center [263, 194] width 55 height 33
click at [264, 196] on span "Select an option" at bounding box center [261, 195] width 9 height 9
click at [264, 196] on input "Select an option" at bounding box center [261, 195] width 9 height 9
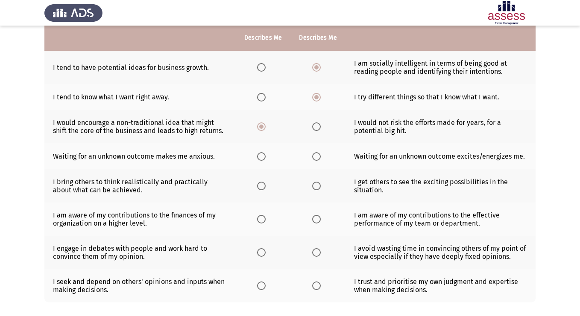
scroll to position [152, 0]
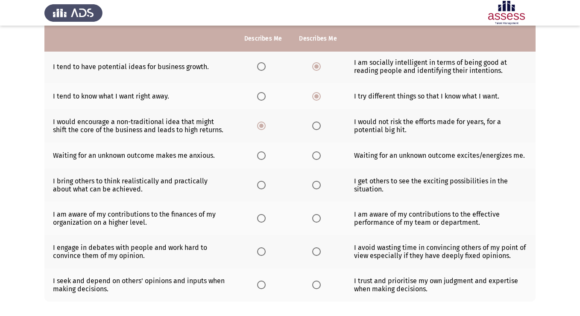
click at [264, 155] on span "Select an option" at bounding box center [261, 156] width 9 height 9
click at [264, 155] on input "Select an option" at bounding box center [261, 156] width 9 height 9
click at [268, 183] on label "Select an option" at bounding box center [263, 185] width 12 height 9
click at [265, 183] on input "Select an option" at bounding box center [261, 185] width 9 height 9
click at [317, 128] on span "Select an option" at bounding box center [316, 126] width 9 height 9
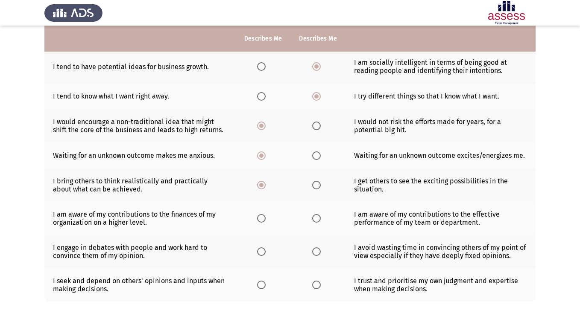
click at [317, 128] on input "Select an option" at bounding box center [316, 126] width 9 height 9
click at [315, 221] on span "Select an option" at bounding box center [316, 218] width 9 height 9
click at [315, 221] on input "Select an option" at bounding box center [316, 218] width 9 height 9
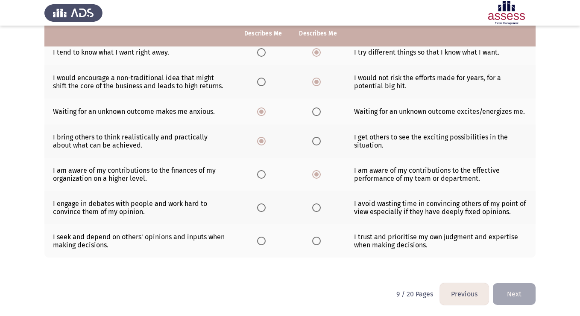
scroll to position [197, 0]
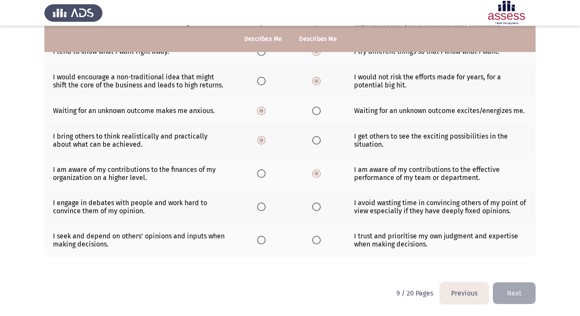
click at [258, 173] on span "Select an option" at bounding box center [261, 173] width 9 height 9
click at [258, 173] on input "Select an option" at bounding box center [261, 173] width 9 height 9
click at [265, 207] on span "Select an option" at bounding box center [261, 207] width 9 height 9
click at [265, 207] on input "Select an option" at bounding box center [261, 207] width 9 height 9
click at [260, 239] on span "Select an option" at bounding box center [261, 240] width 9 height 9
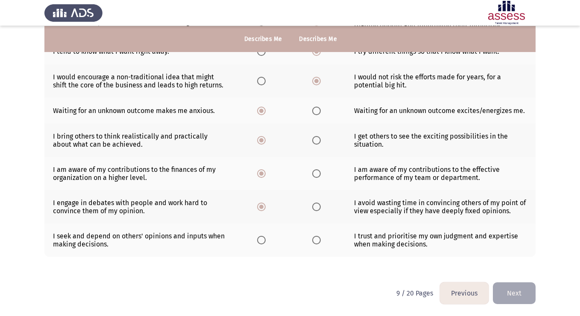
click at [260, 239] on input "Select an option" at bounding box center [261, 240] width 9 height 9
click at [511, 294] on button "Next" at bounding box center [514, 294] width 43 height 22
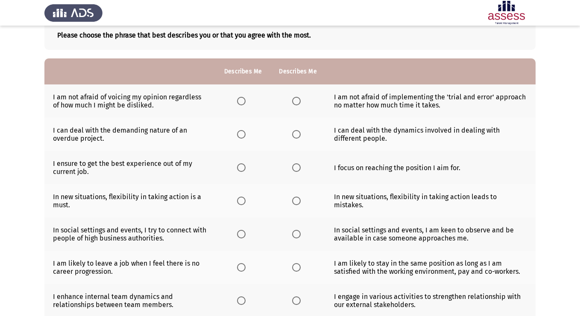
scroll to position [52, 0]
click at [299, 102] on span "Select an option" at bounding box center [296, 100] width 9 height 9
click at [299, 102] on input "Select an option" at bounding box center [296, 100] width 9 height 9
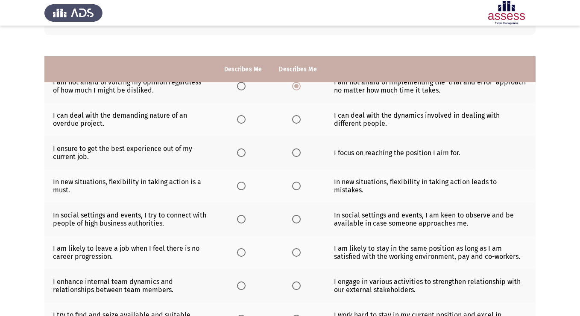
scroll to position [42, 0]
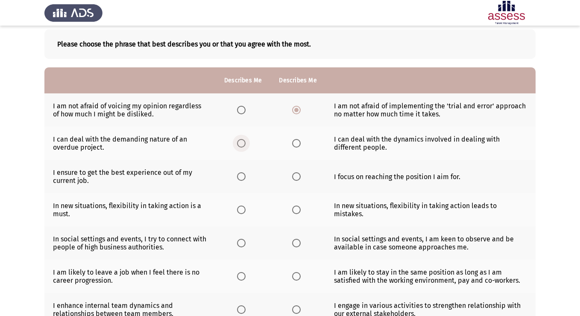
click at [239, 146] on span "Select an option" at bounding box center [241, 143] width 9 height 9
click at [239, 146] on input "Select an option" at bounding box center [241, 143] width 9 height 9
click at [307, 175] on th at bounding box center [297, 176] width 55 height 33
click at [297, 176] on span "Select an option" at bounding box center [296, 176] width 9 height 9
click at [297, 176] on input "Select an option" at bounding box center [296, 176] width 9 height 9
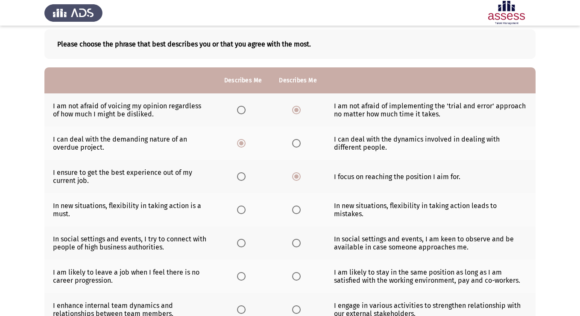
click at [235, 207] on th at bounding box center [243, 209] width 55 height 33
click at [241, 209] on span "Select an option" at bounding box center [241, 210] width 9 height 9
click at [241, 209] on input "Select an option" at bounding box center [241, 210] width 9 height 9
click at [296, 210] on span "Select an option" at bounding box center [296, 210] width 9 height 9
click at [296, 210] on input "Select an option" at bounding box center [296, 210] width 9 height 9
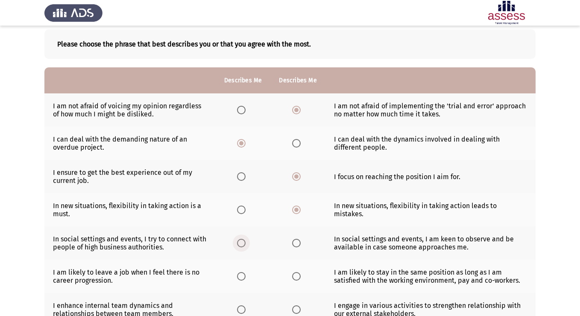
click at [242, 243] on span "Select an option" at bounding box center [241, 243] width 9 height 9
click at [242, 243] on input "Select an option" at bounding box center [241, 243] width 9 height 9
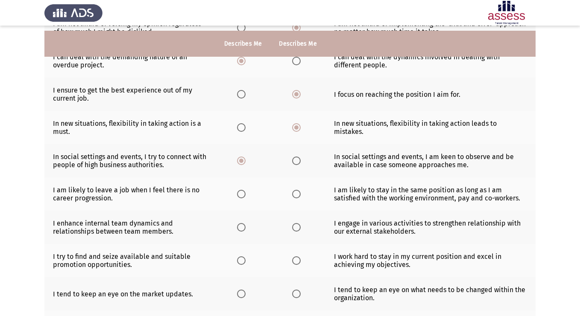
scroll to position [129, 0]
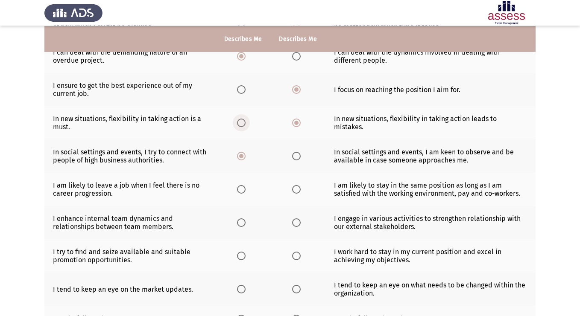
click at [242, 123] on span "Select an option" at bounding box center [241, 123] width 9 height 9
click at [242, 123] on input "Select an option" at bounding box center [241, 123] width 9 height 9
click at [299, 158] on span "Select an option" at bounding box center [296, 156] width 9 height 9
click at [299, 158] on input "Select an option" at bounding box center [296, 156] width 9 height 9
click at [244, 190] on span "Select an option" at bounding box center [241, 189] width 9 height 9
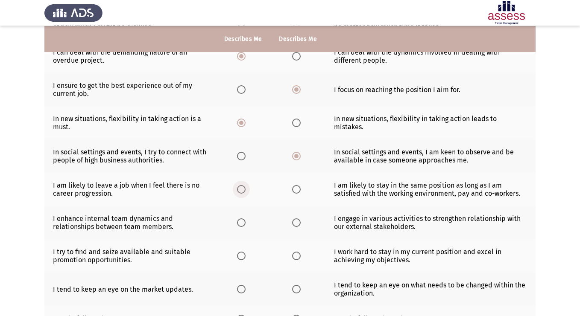
click at [244, 190] on input "Select an option" at bounding box center [241, 189] width 9 height 9
click at [298, 185] on span "Select an option" at bounding box center [296, 189] width 9 height 9
click at [298, 185] on input "Select an option" at bounding box center [296, 189] width 9 height 9
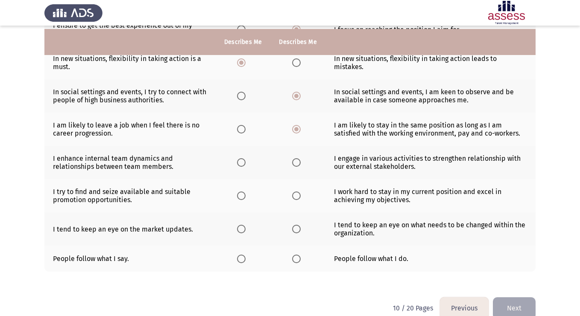
scroll to position [204, 0]
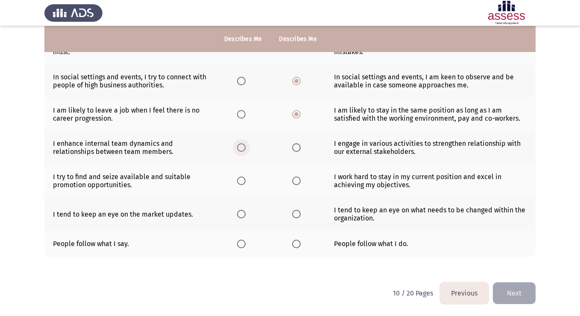
click at [245, 148] on span "Select an option" at bounding box center [241, 147] width 9 height 9
click at [245, 148] on input "Select an option" at bounding box center [241, 147] width 9 height 9
click at [295, 179] on span "Select an option" at bounding box center [296, 181] width 9 height 9
click at [295, 179] on input "Select an option" at bounding box center [296, 181] width 9 height 9
click at [238, 181] on span "Select an option" at bounding box center [241, 181] width 9 height 9
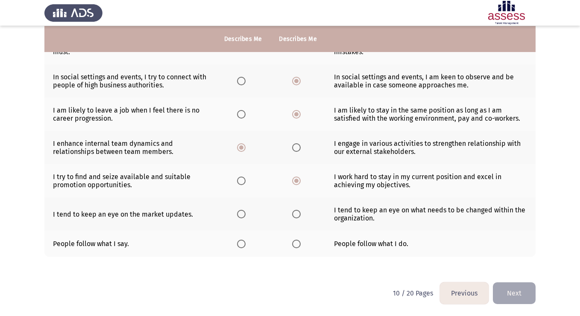
click at [238, 181] on input "Select an option" at bounding box center [241, 181] width 9 height 9
click at [300, 217] on label "Select an option" at bounding box center [298, 214] width 12 height 9
click at [300, 217] on input "Select an option" at bounding box center [296, 214] width 9 height 9
click at [239, 244] on span "Select an option" at bounding box center [241, 244] width 9 height 9
click at [239, 244] on input "Select an option" at bounding box center [241, 244] width 9 height 9
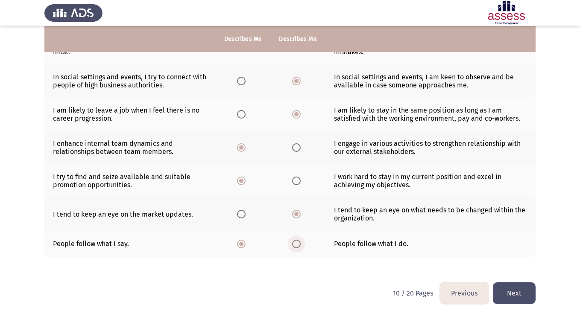
click at [299, 245] on span "Select an option" at bounding box center [296, 244] width 9 height 9
click at [299, 245] on input "Select an option" at bounding box center [296, 244] width 9 height 9
click at [241, 246] on span "Select an option" at bounding box center [241, 244] width 9 height 9
click at [241, 246] on input "Select an option" at bounding box center [241, 244] width 9 height 9
click at [296, 244] on span "Select an option" at bounding box center [296, 244] width 9 height 9
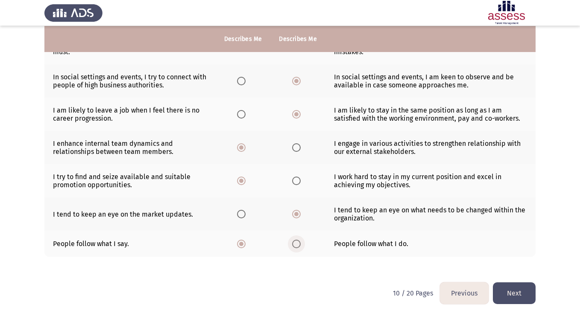
click at [296, 244] on input "Select an option" at bounding box center [296, 244] width 9 height 9
click at [508, 297] on button "Next" at bounding box center [514, 294] width 43 height 22
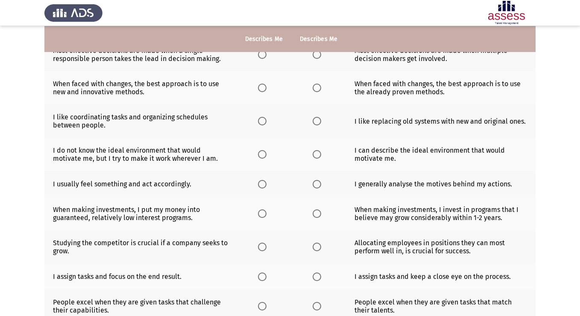
scroll to position [0, 0]
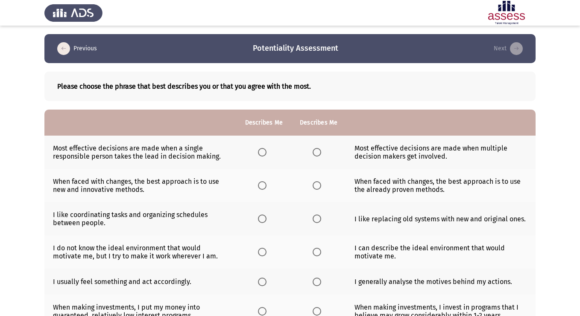
click at [324, 153] on th at bounding box center [318, 152] width 55 height 33
click at [318, 153] on span "Select an option" at bounding box center [316, 152] width 9 height 9
click at [318, 153] on input "Select an option" at bounding box center [316, 152] width 9 height 9
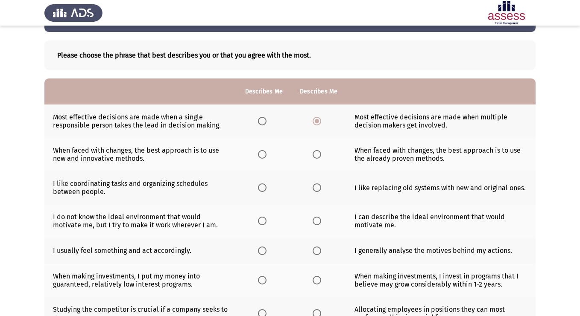
scroll to position [45, 0]
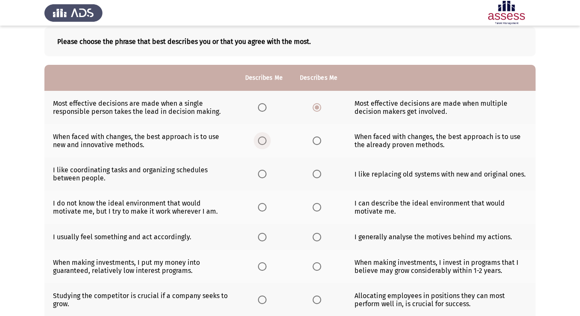
click at [260, 144] on span "Select an option" at bounding box center [262, 141] width 9 height 9
click at [260, 144] on input "Select an option" at bounding box center [262, 141] width 9 height 9
click at [313, 146] on th at bounding box center [318, 140] width 55 height 33
click at [319, 143] on span "Select an option" at bounding box center [316, 141] width 9 height 9
click at [319, 143] on input "Select an option" at bounding box center [316, 141] width 9 height 9
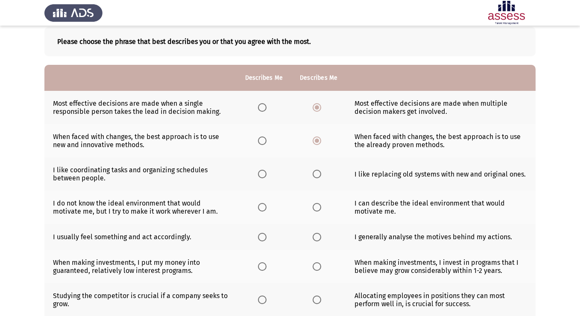
click at [317, 169] on th at bounding box center [318, 173] width 55 height 33
click at [317, 175] on span "Select an option" at bounding box center [316, 174] width 9 height 9
click at [317, 175] on input "Select an option" at bounding box center [316, 174] width 9 height 9
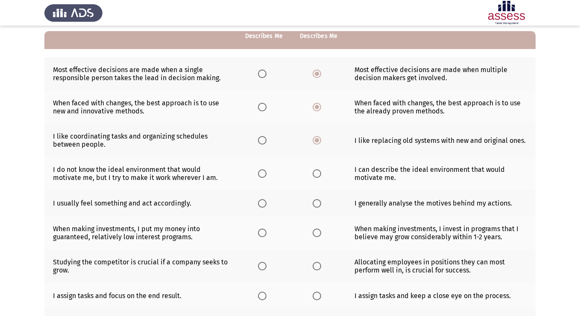
scroll to position [80, 0]
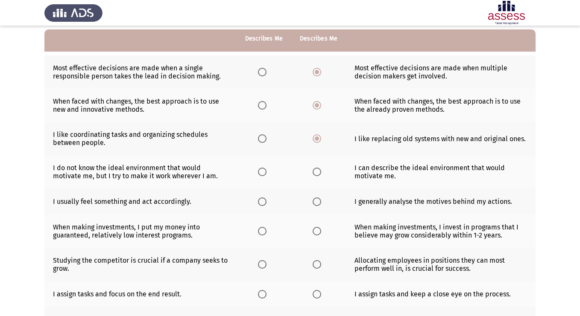
click at [257, 139] on th at bounding box center [263, 138] width 55 height 33
click at [263, 139] on span "Select an option" at bounding box center [262, 138] width 9 height 9
click at [263, 139] on input "Select an option" at bounding box center [262, 138] width 9 height 9
click at [175, 164] on td "I do not know the ideal environment that would motivate me, but I try to make i…" at bounding box center [140, 171] width 192 height 33
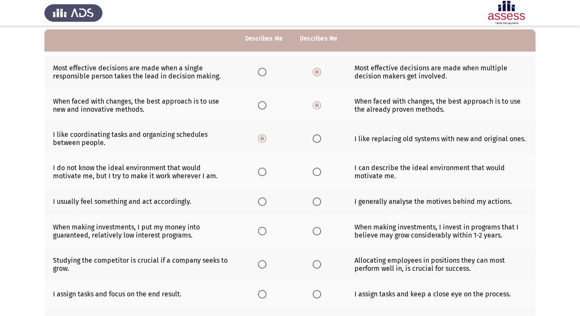
click at [175, 164] on td "I do not know the ideal environment that would motivate me, but I try to make i…" at bounding box center [140, 171] width 192 height 33
click at [264, 174] on span "Select an option" at bounding box center [262, 172] width 9 height 9
click at [264, 174] on input "Select an option" at bounding box center [262, 172] width 9 height 9
click at [265, 195] on th at bounding box center [263, 202] width 55 height 26
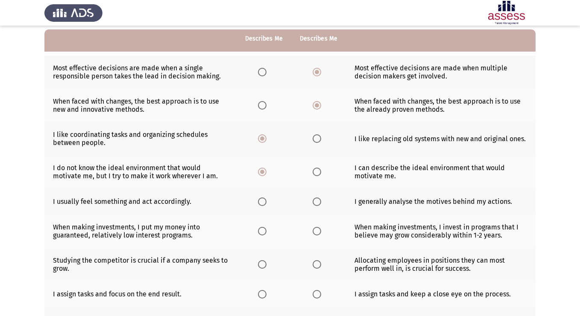
click at [265, 200] on span "Select an option" at bounding box center [262, 202] width 9 height 9
click at [265, 200] on input "Select an option" at bounding box center [262, 202] width 9 height 9
click at [261, 231] on span "Select an option" at bounding box center [262, 231] width 9 height 9
click at [261, 231] on input "Select an option" at bounding box center [262, 231] width 9 height 9
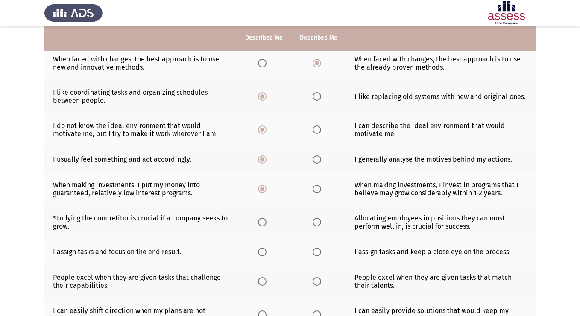
scroll to position [122, 0]
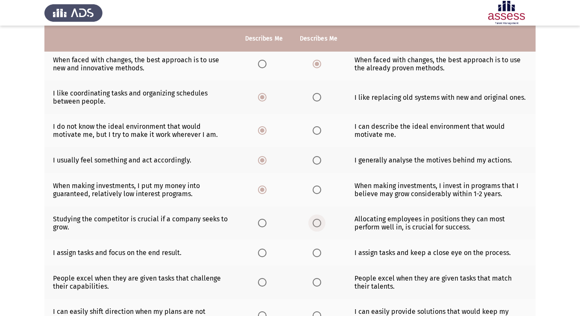
click at [313, 222] on span "Select an option" at bounding box center [316, 223] width 9 height 9
click at [313, 222] on input "Select an option" at bounding box center [316, 223] width 9 height 9
click at [265, 251] on span "Select an option" at bounding box center [262, 253] width 9 height 9
click at [265, 251] on input "Select an option" at bounding box center [262, 253] width 9 height 9
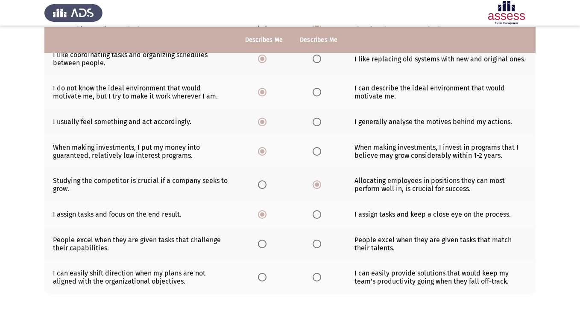
scroll to position [162, 0]
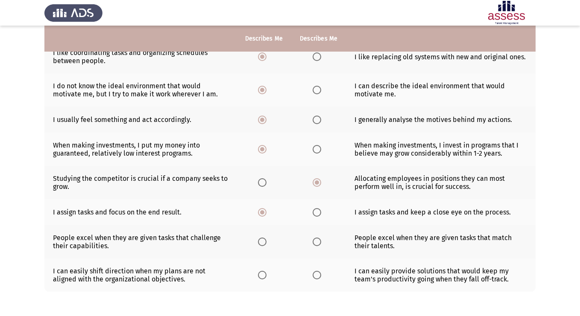
click at [315, 210] on span "Select an option" at bounding box center [316, 212] width 9 height 9
click at [315, 210] on input "Select an option" at bounding box center [316, 212] width 9 height 9
click at [263, 217] on th at bounding box center [263, 212] width 55 height 26
click at [262, 212] on span "Select an option" at bounding box center [262, 212] width 9 height 9
click at [262, 212] on input "Select an option" at bounding box center [262, 212] width 9 height 9
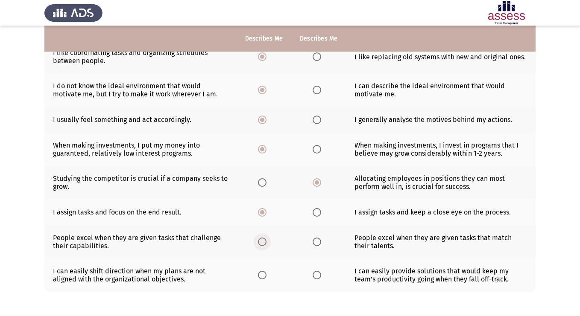
click at [262, 242] on span "Select an option" at bounding box center [262, 242] width 9 height 9
click at [262, 242] on input "Select an option" at bounding box center [262, 242] width 9 height 9
click at [260, 277] on span "Select an option" at bounding box center [262, 275] width 9 height 9
click at [260, 277] on input "Select an option" at bounding box center [262, 275] width 9 height 9
click at [311, 275] on th at bounding box center [318, 275] width 55 height 33
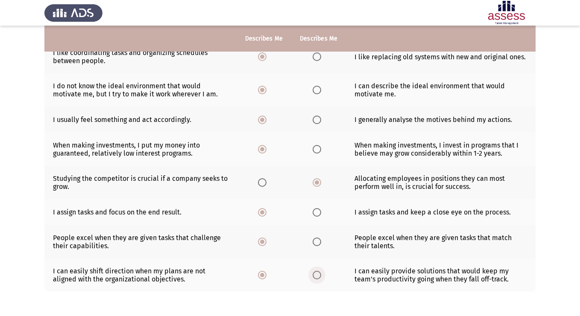
click at [318, 275] on span "Select an option" at bounding box center [316, 275] width 9 height 9
click at [318, 275] on input "Select an option" at bounding box center [316, 275] width 9 height 9
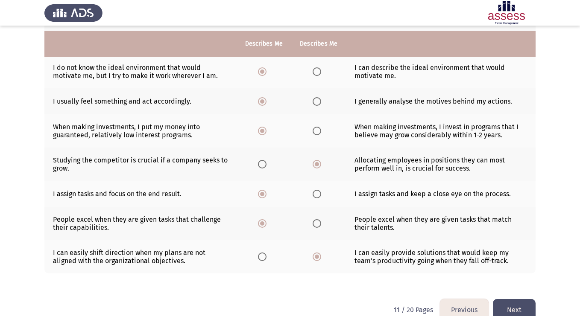
scroll to position [197, 0]
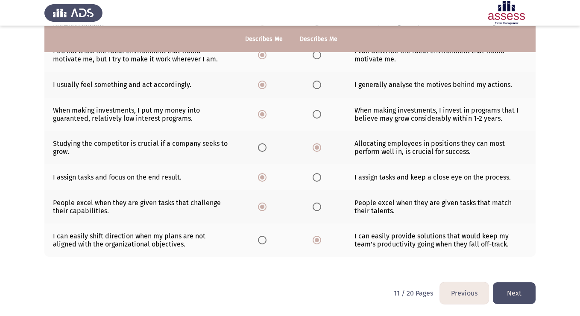
click at [318, 207] on span "Select an option" at bounding box center [316, 207] width 9 height 9
click at [318, 207] on input "Select an option" at bounding box center [316, 207] width 9 height 9
click at [260, 240] on span "Select an option" at bounding box center [262, 240] width 9 height 9
click at [260, 240] on input "Select an option" at bounding box center [262, 240] width 9 height 9
click at [436, 244] on td "I can easily provide solutions that would keep my team's productivity going whe…" at bounding box center [441, 240] width 190 height 33
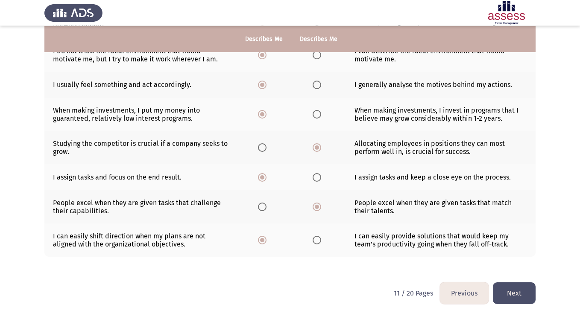
click at [436, 244] on td "I can easily provide solutions that would keep my team's productivity going whe…" at bounding box center [441, 240] width 190 height 33
click at [426, 238] on td "I can easily provide solutions that would keep my team's productivity going whe…" at bounding box center [441, 240] width 190 height 33
click at [426, 239] on td "I can easily provide solutions that would keep my team's productivity going whe…" at bounding box center [441, 240] width 190 height 33
click at [318, 240] on span "Select an option" at bounding box center [316, 240] width 9 height 9
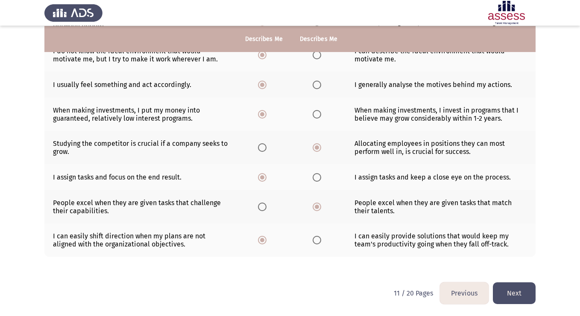
click at [318, 240] on input "Select an option" at bounding box center [316, 240] width 9 height 9
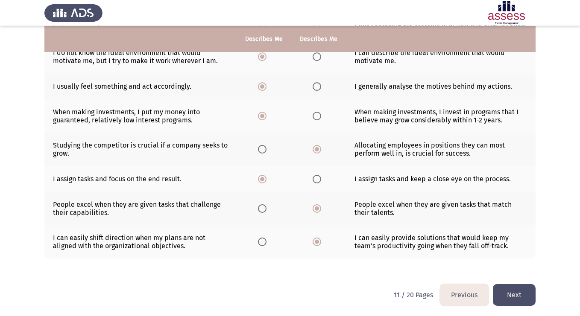
scroll to position [196, 0]
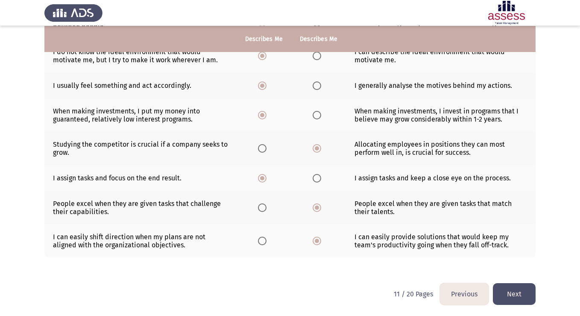
click at [515, 288] on button "Next" at bounding box center [514, 294] width 43 height 22
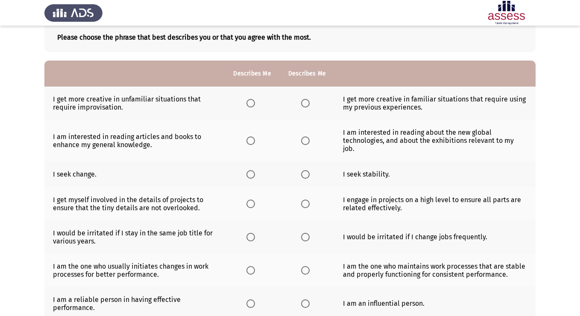
scroll to position [9, 0]
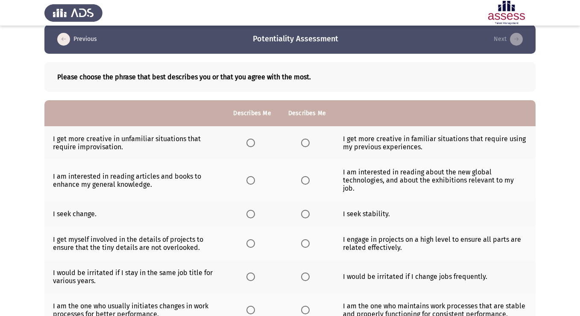
click at [253, 144] on span "Select an option" at bounding box center [250, 143] width 9 height 9
click at [253, 144] on input "Select an option" at bounding box center [250, 143] width 9 height 9
click at [300, 145] on th at bounding box center [307, 142] width 55 height 33
click at [304, 144] on span "Select an option" at bounding box center [305, 143] width 9 height 9
click at [304, 144] on input "Select an option" at bounding box center [305, 143] width 9 height 9
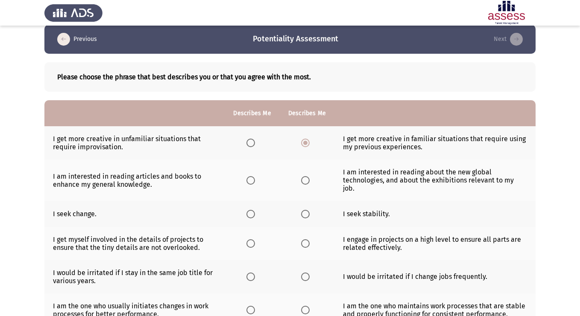
click at [256, 176] on label "Select an option" at bounding box center [252, 180] width 12 height 9
click at [255, 176] on input "Select an option" at bounding box center [250, 180] width 9 height 9
click at [301, 210] on span "Select an option" at bounding box center [305, 214] width 9 height 9
click at [301, 210] on input "Select an option" at bounding box center [305, 214] width 9 height 9
click at [248, 239] on span "Select an option" at bounding box center [250, 243] width 9 height 9
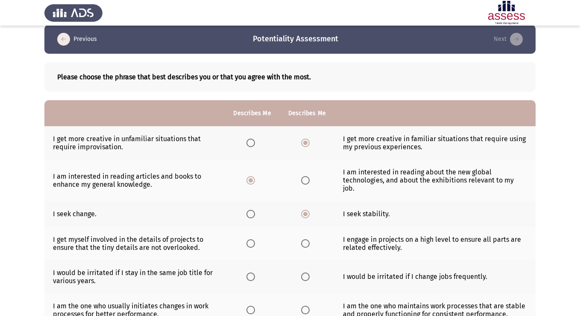
click at [248, 239] on input "Select an option" at bounding box center [250, 243] width 9 height 9
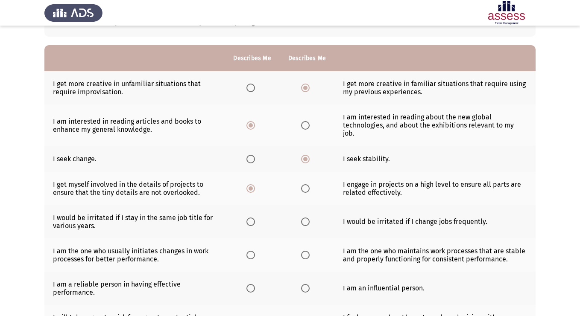
scroll to position [64, 0]
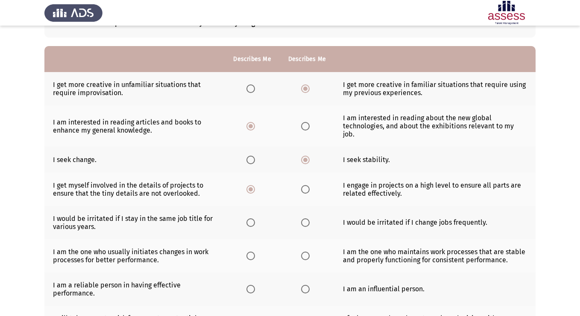
click at [302, 186] on th at bounding box center [307, 189] width 55 height 33
click at [303, 221] on th at bounding box center [307, 222] width 55 height 33
click at [302, 219] on span "Select an option" at bounding box center [305, 223] width 9 height 9
click at [302, 219] on input "Select an option" at bounding box center [305, 223] width 9 height 9
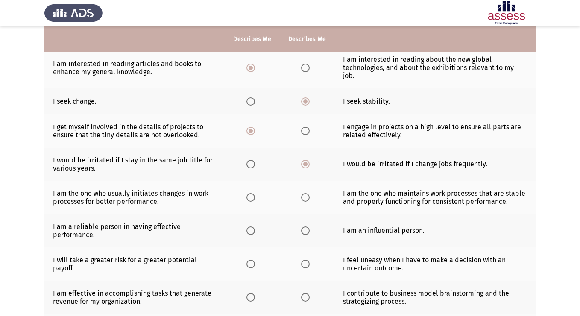
scroll to position [121, 0]
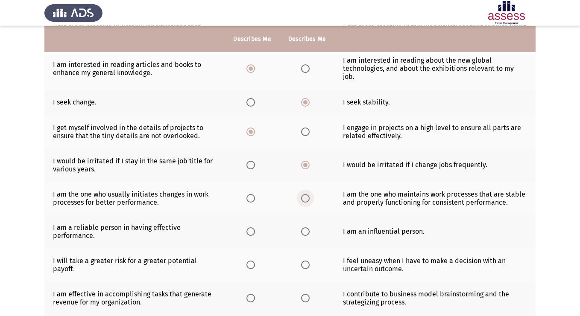
click at [311, 194] on label "Select an option" at bounding box center [307, 198] width 12 height 9
click at [309, 194] on input "Select an option" at bounding box center [305, 198] width 9 height 9
click at [249, 227] on span "Select an option" at bounding box center [250, 231] width 9 height 9
click at [249, 227] on input "Select an option" at bounding box center [250, 231] width 9 height 9
click at [305, 261] on span "Select an option" at bounding box center [305, 265] width 9 height 9
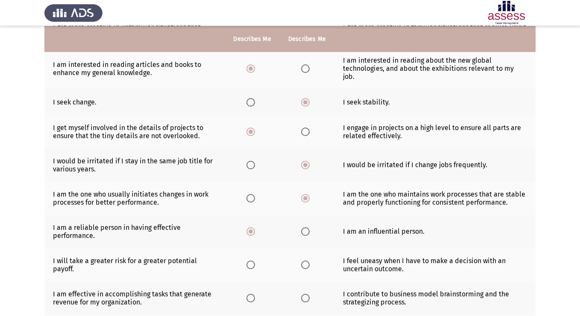
click at [305, 261] on input "Select an option" at bounding box center [305, 265] width 9 height 9
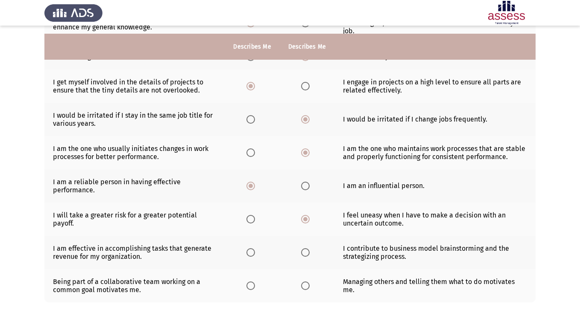
scroll to position [181, 0]
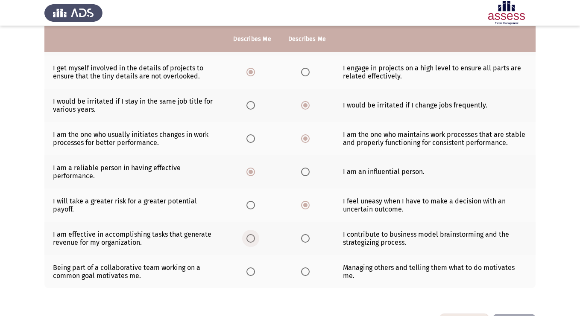
click at [250, 234] on span "Select an option" at bounding box center [250, 238] width 9 height 9
click at [250, 234] on input "Select an option" at bounding box center [250, 238] width 9 height 9
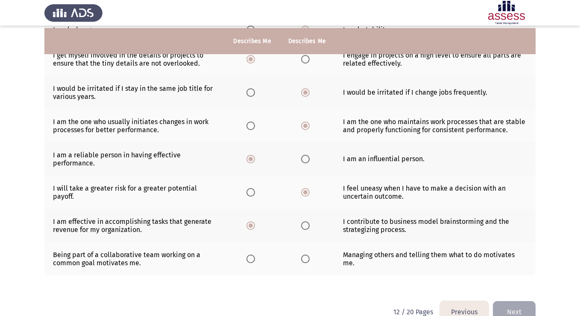
scroll to position [204, 0]
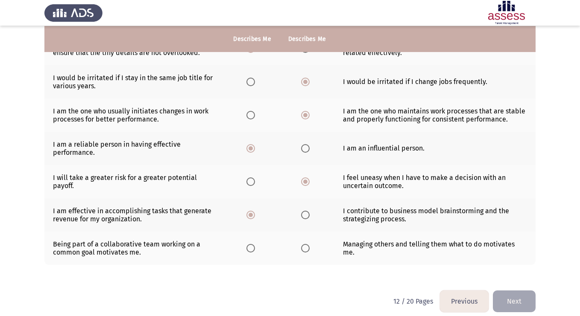
click at [305, 244] on span "Select an option" at bounding box center [305, 248] width 9 height 9
click at [305, 244] on input "Select an option" at bounding box center [305, 248] width 9 height 9
click at [251, 244] on span "Select an option" at bounding box center [250, 248] width 9 height 9
click at [251, 244] on input "Select an option" at bounding box center [250, 248] width 9 height 9
click at [309, 244] on label "Select an option" at bounding box center [307, 248] width 12 height 9
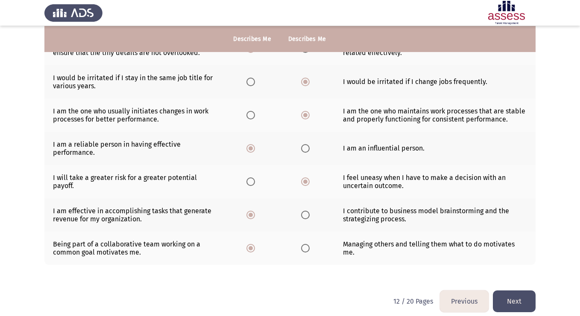
click at [309, 244] on input "Select an option" at bounding box center [305, 248] width 9 height 9
click at [509, 294] on button "Next" at bounding box center [514, 302] width 43 height 22
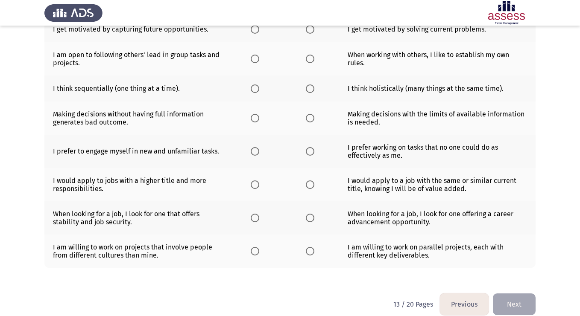
scroll to position [131, 0]
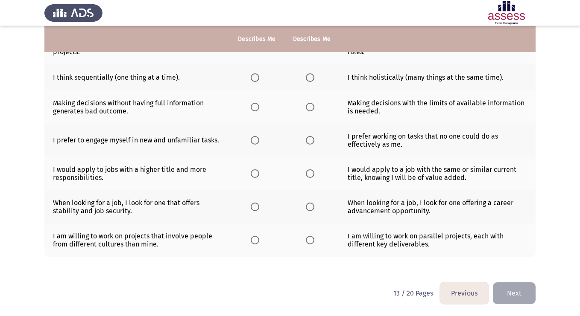
click at [464, 294] on button "Previous" at bounding box center [464, 294] width 49 height 22
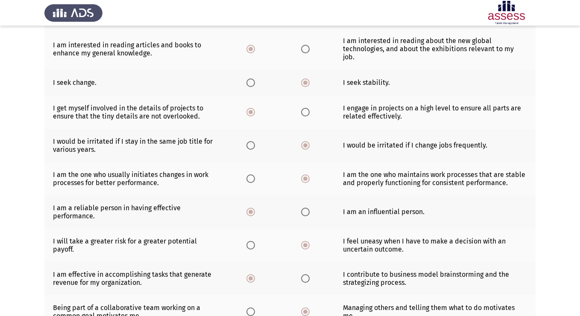
scroll to position [204, 0]
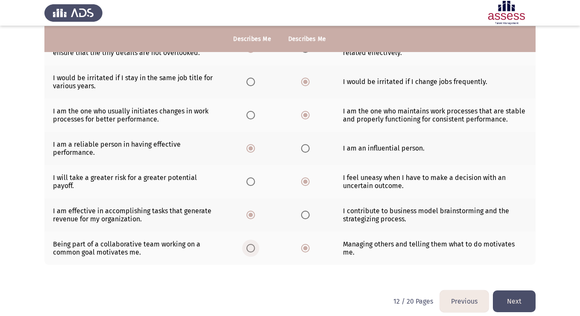
click at [248, 244] on span "Select an option" at bounding box center [250, 248] width 9 height 9
click at [248, 244] on input "Select an option" at bounding box center [250, 248] width 9 height 9
click at [510, 291] on button "Next" at bounding box center [514, 302] width 43 height 22
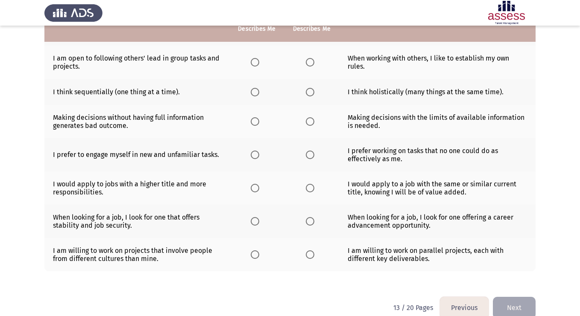
scroll to position [105, 0]
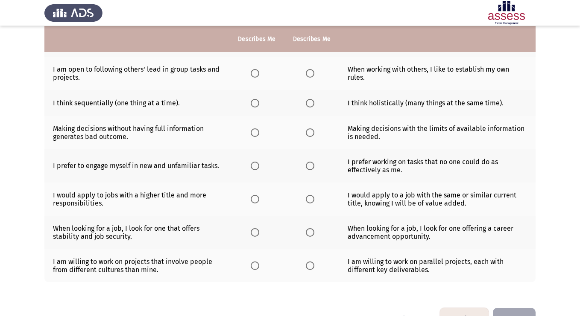
click at [255, 106] on span "Select an option" at bounding box center [255, 103] width 9 height 9
click at [255, 106] on input "Select an option" at bounding box center [255, 103] width 9 height 9
click at [259, 134] on span "Select an option" at bounding box center [255, 132] width 9 height 9
click at [259, 134] on input "Select an option" at bounding box center [255, 132] width 9 height 9
click at [313, 137] on th at bounding box center [311, 132] width 55 height 33
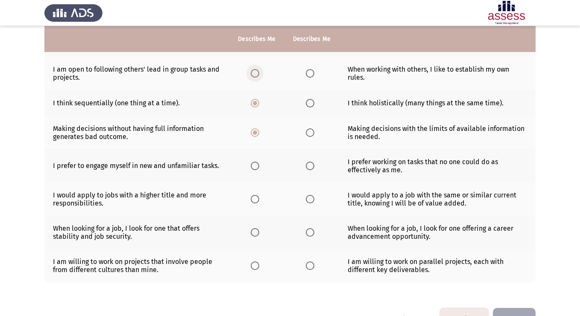
click at [260, 75] on label "Select an option" at bounding box center [257, 73] width 12 height 9
click at [259, 75] on input "Select an option" at bounding box center [255, 73] width 9 height 9
click at [312, 167] on span "Select an option" at bounding box center [310, 166] width 9 height 9
click at [312, 167] on input "Select an option" at bounding box center [310, 166] width 9 height 9
click at [255, 200] on span "Select an option" at bounding box center [255, 199] width 9 height 9
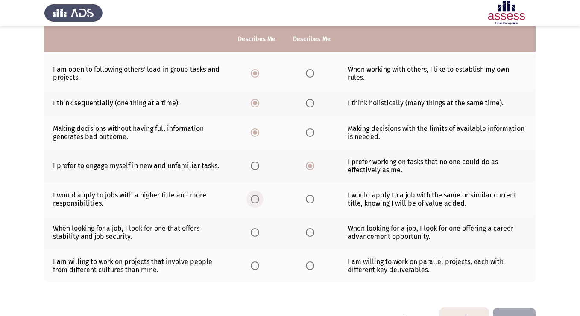
click at [255, 200] on input "Select an option" at bounding box center [255, 199] width 9 height 9
click at [259, 232] on span "Select an option" at bounding box center [255, 232] width 9 height 9
click at [259, 232] on input "Select an option" at bounding box center [255, 232] width 9 height 9
click at [325, 237] on th at bounding box center [311, 232] width 55 height 33
click at [257, 265] on span "Select an option" at bounding box center [255, 266] width 9 height 9
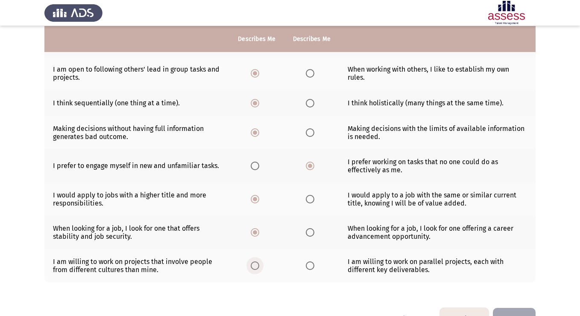
click at [257, 265] on input "Select an option" at bounding box center [255, 266] width 9 height 9
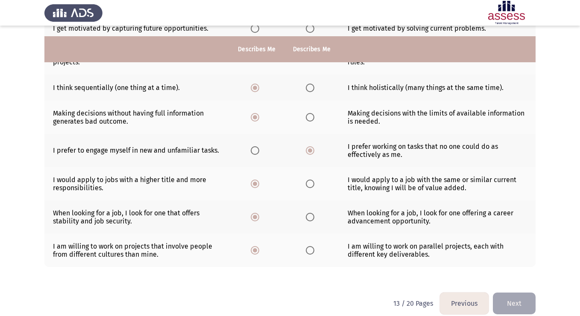
scroll to position [131, 0]
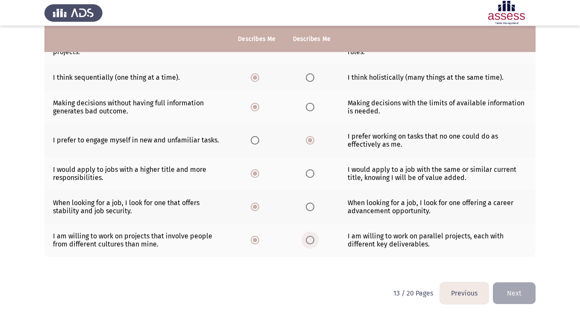
click at [314, 243] on label "Select an option" at bounding box center [312, 240] width 12 height 9
click at [314, 243] on input "Select an option" at bounding box center [310, 240] width 9 height 9
click at [520, 294] on button "Next" at bounding box center [514, 294] width 43 height 22
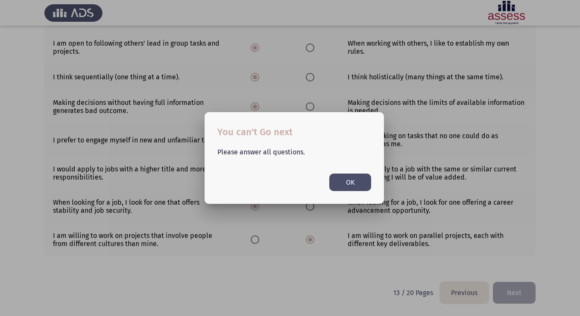
click at [348, 184] on button "OK" at bounding box center [350, 182] width 42 height 17
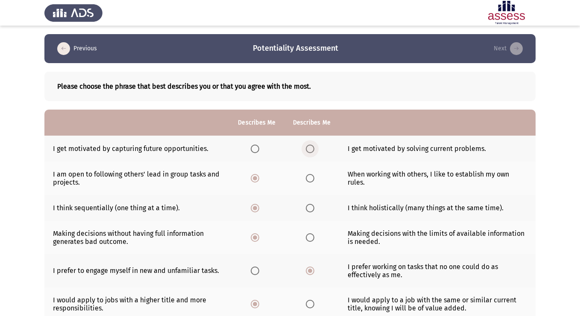
click at [312, 149] on span "Select an option" at bounding box center [310, 149] width 9 height 9
click at [312, 149] on input "Select an option" at bounding box center [310, 149] width 9 height 9
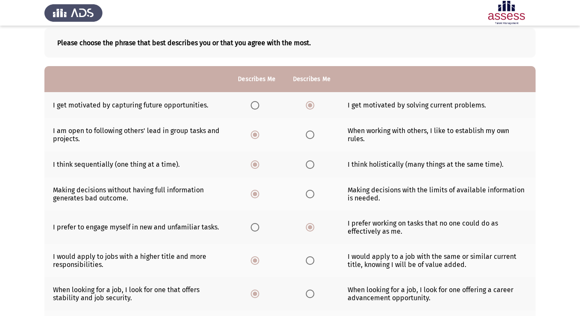
scroll to position [131, 0]
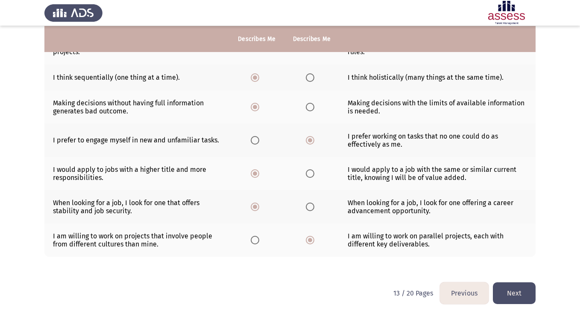
click at [510, 289] on button "Next" at bounding box center [514, 294] width 43 height 22
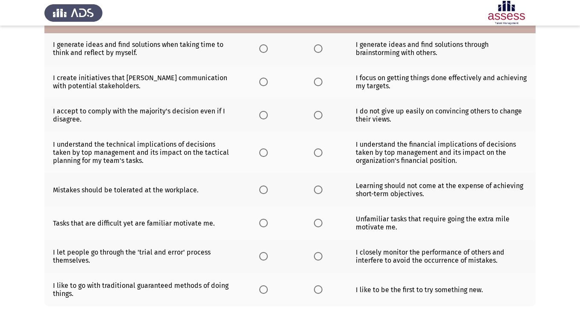
scroll to position [0, 0]
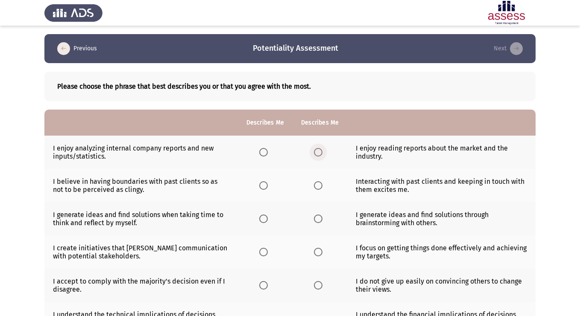
click at [323, 152] on label "Select an option" at bounding box center [320, 152] width 12 height 9
click at [322, 152] on input "Select an option" at bounding box center [318, 152] width 9 height 9
click at [264, 188] on span "Select an option" at bounding box center [263, 185] width 9 height 9
click at [264, 188] on input "Select an option" at bounding box center [263, 185] width 9 height 9
click at [261, 221] on span "Select an option" at bounding box center [263, 219] width 9 height 9
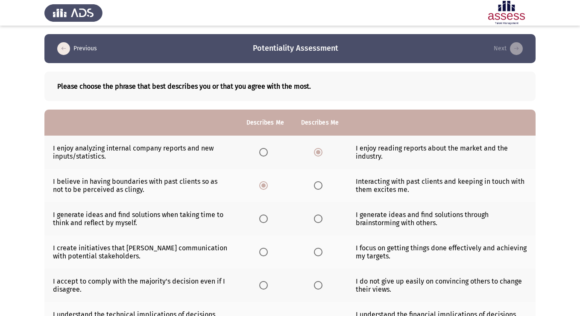
click at [261, 221] on input "Select an option" at bounding box center [263, 219] width 9 height 9
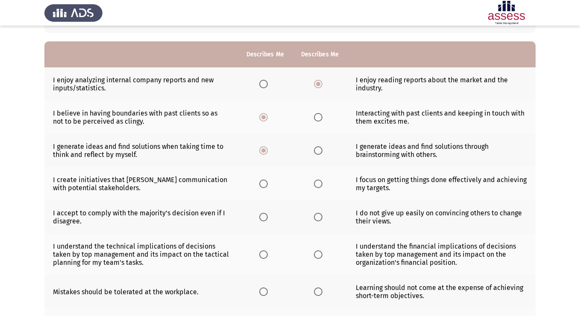
scroll to position [71, 0]
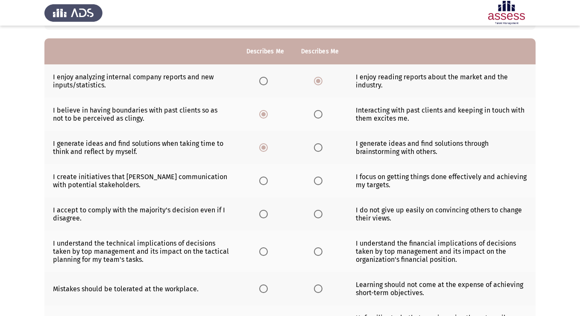
click at [320, 152] on th at bounding box center [319, 147] width 55 height 33
click at [315, 143] on span "Select an option" at bounding box center [318, 147] width 9 height 9
click at [315, 143] on input "Select an option" at bounding box center [318, 147] width 9 height 9
click at [270, 175] on th at bounding box center [265, 180] width 55 height 33
click at [266, 183] on span "Select an option" at bounding box center [263, 181] width 9 height 9
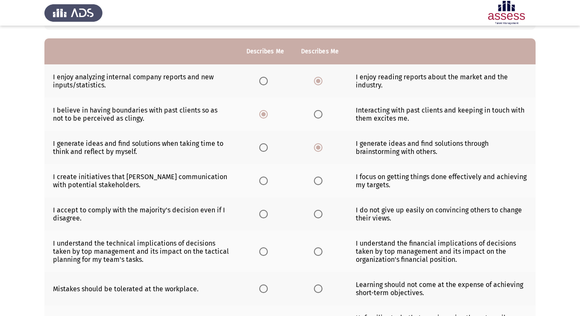
click at [266, 183] on input "Select an option" at bounding box center [263, 181] width 9 height 9
click at [317, 182] on span "Select an option" at bounding box center [318, 181] width 9 height 9
click at [317, 182] on input "Select an option" at bounding box center [318, 181] width 9 height 9
click at [268, 216] on label "Select an option" at bounding box center [265, 214] width 12 height 9
click at [268, 216] on input "Select an option" at bounding box center [263, 214] width 9 height 9
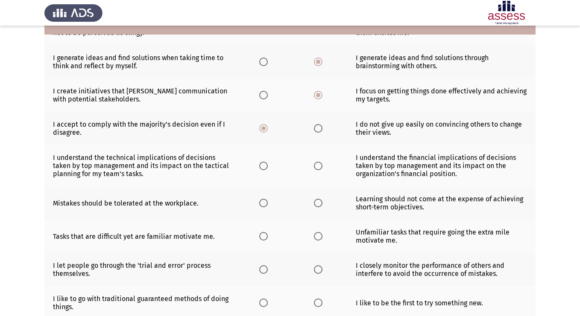
scroll to position [174, 0]
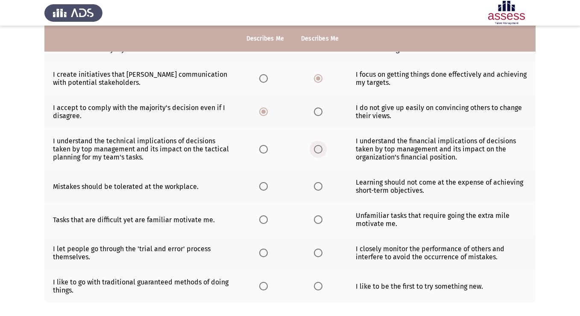
click at [321, 152] on span "Select an option" at bounding box center [318, 149] width 9 height 9
click at [321, 152] on input "Select an option" at bounding box center [318, 149] width 9 height 9
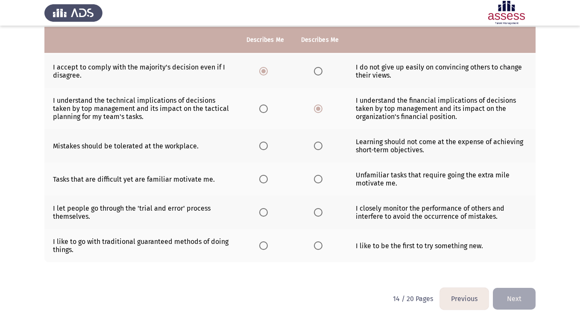
scroll to position [220, 0]
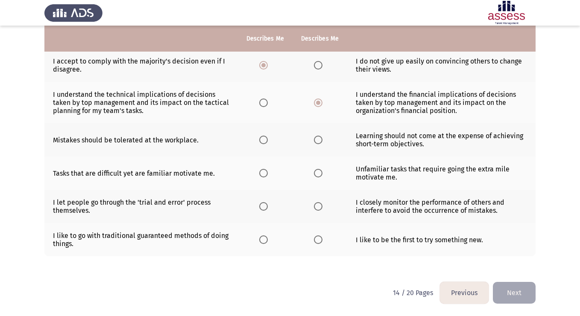
click at [265, 104] on span "Select an option" at bounding box center [263, 103] width 9 height 9
click at [265, 104] on input "Select an option" at bounding box center [263, 103] width 9 height 9
click at [265, 148] on th at bounding box center [265, 139] width 55 height 33
click at [262, 142] on span "Select an option" at bounding box center [263, 140] width 9 height 9
click at [262, 142] on input "Select an option" at bounding box center [263, 140] width 9 height 9
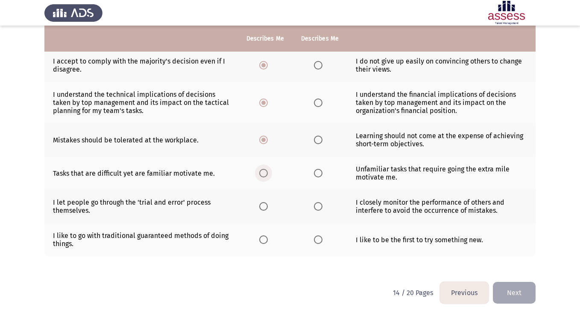
click at [260, 177] on span "Select an option" at bounding box center [263, 173] width 9 height 9
click at [260, 177] on input "Select an option" at bounding box center [263, 173] width 9 height 9
click at [267, 210] on span "Select an option" at bounding box center [263, 206] width 9 height 9
click at [267, 210] on input "Select an option" at bounding box center [263, 206] width 9 height 9
click at [377, 207] on td "I closely monitor the performance of others and interfere to avoid the occurren…" at bounding box center [441, 206] width 188 height 33
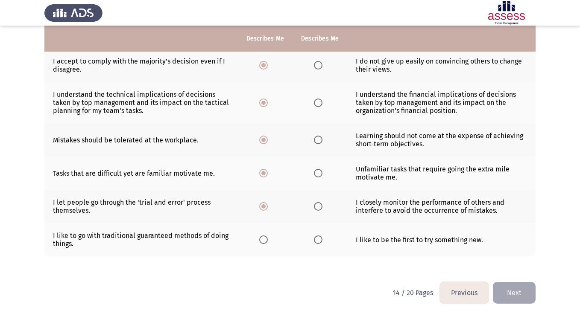
click at [377, 207] on td "I closely monitor the performance of others and interfere to avoid the occurren…" at bounding box center [441, 206] width 188 height 33
click at [327, 208] on th at bounding box center [319, 206] width 55 height 33
click at [260, 244] on span "Select an option" at bounding box center [263, 240] width 9 height 9
click at [260, 244] on input "Select an option" at bounding box center [263, 240] width 9 height 9
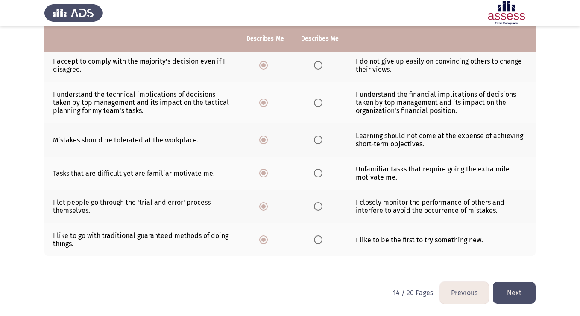
click at [512, 289] on button "Next" at bounding box center [514, 293] width 43 height 22
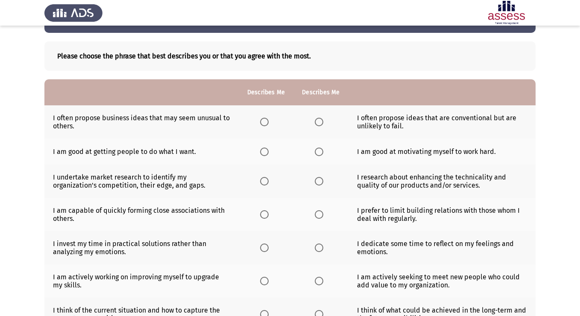
scroll to position [32, 0]
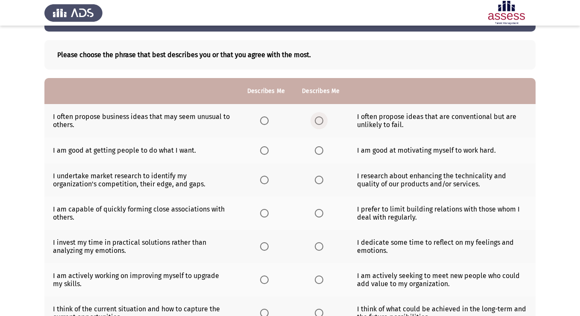
click at [318, 122] on span "Select an option" at bounding box center [319, 121] width 9 height 9
click at [318, 122] on input "Select an option" at bounding box center [319, 121] width 9 height 9
click at [265, 153] on span "Select an option" at bounding box center [264, 150] width 9 height 9
click at [265, 153] on input "Select an option" at bounding box center [264, 150] width 9 height 9
click at [316, 183] on span "Select an option" at bounding box center [319, 180] width 9 height 9
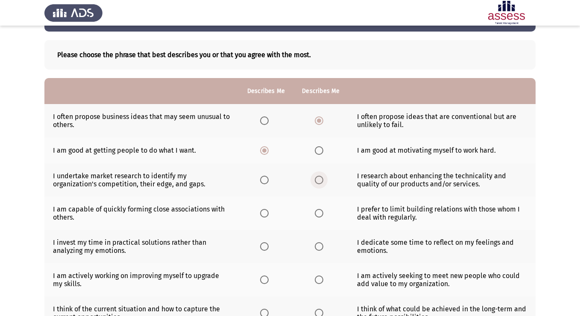
click at [316, 183] on input "Select an option" at bounding box center [319, 180] width 9 height 9
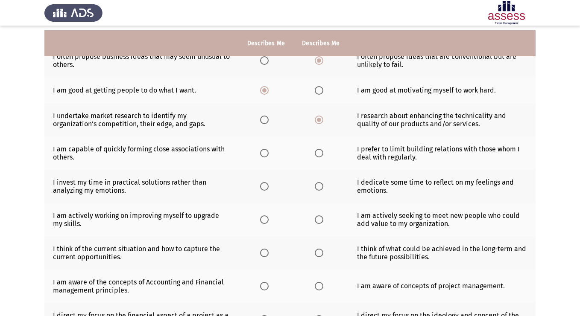
scroll to position [97, 0]
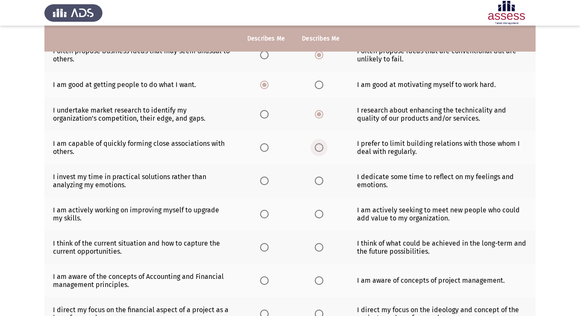
click at [325, 151] on label "Select an option" at bounding box center [321, 147] width 12 height 9
click at [323, 151] on input "Select an option" at bounding box center [319, 147] width 9 height 9
click at [265, 181] on span "Select an option" at bounding box center [264, 181] width 9 height 9
click at [265, 181] on input "Select an option" at bounding box center [264, 181] width 9 height 9
click at [267, 215] on span "Select an option" at bounding box center [264, 214] width 9 height 9
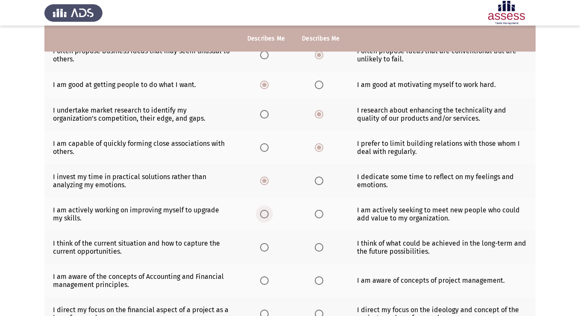
click at [267, 215] on input "Select an option" at bounding box center [264, 214] width 9 height 9
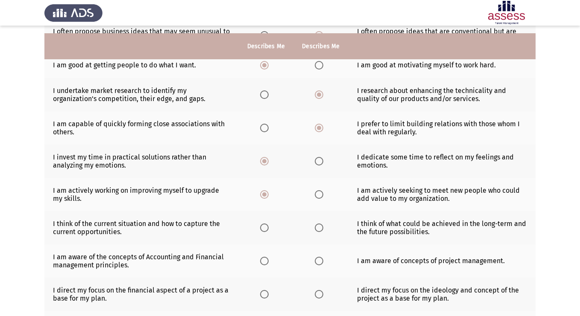
scroll to position [125, 0]
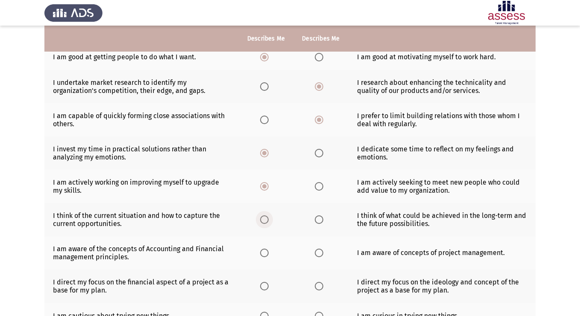
click at [266, 218] on span "Select an option" at bounding box center [264, 220] width 9 height 9
click at [266, 218] on input "Select an option" at bounding box center [264, 220] width 9 height 9
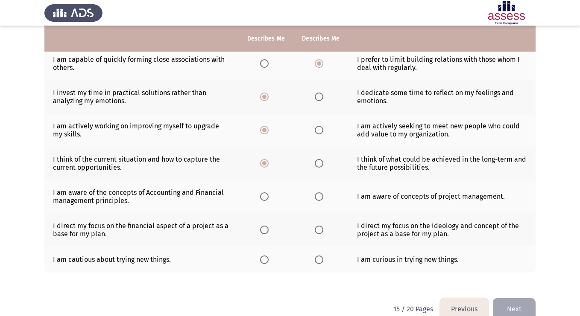
scroll to position [197, 0]
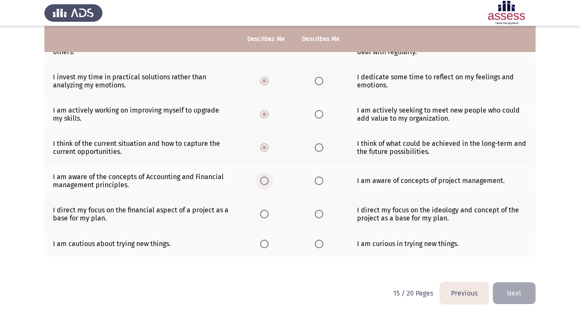
click at [266, 184] on span "Select an option" at bounding box center [264, 181] width 9 height 9
click at [266, 184] on input "Select an option" at bounding box center [264, 181] width 9 height 9
click at [316, 183] on span "Select an option" at bounding box center [319, 181] width 9 height 9
click at [316, 183] on input "Select an option" at bounding box center [319, 181] width 9 height 9
click at [262, 212] on span "Select an option" at bounding box center [264, 214] width 9 height 9
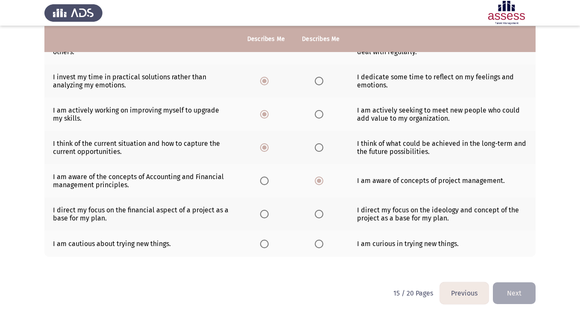
click at [262, 212] on input "Select an option" at bounding box center [264, 214] width 9 height 9
click at [315, 242] on span "Select an option" at bounding box center [319, 244] width 9 height 9
click at [315, 242] on input "Select an option" at bounding box center [319, 244] width 9 height 9
click at [510, 287] on button "Next" at bounding box center [514, 294] width 43 height 22
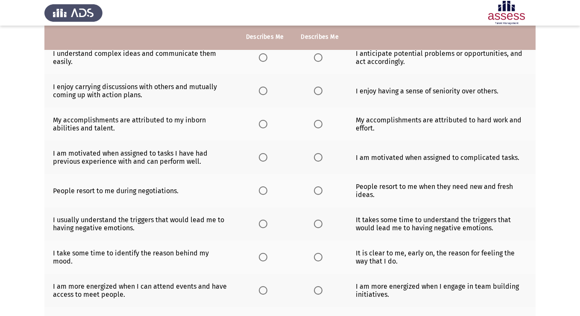
scroll to position [134, 0]
